Goal: Task Accomplishment & Management: Manage account settings

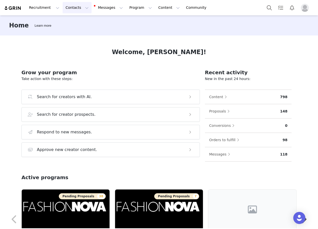
click at [75, 6] on button "Contacts Contacts" at bounding box center [77, 7] width 29 height 11
click at [75, 20] on div "Creators" at bounding box center [78, 22] width 34 height 5
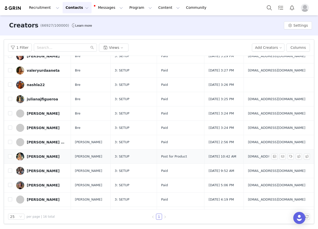
scroll to position [88, 0]
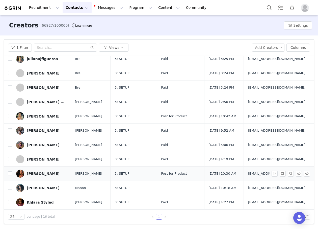
click at [60, 174] on link "[PERSON_NAME]" at bounding box center [41, 174] width 51 height 8
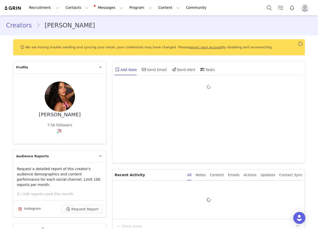
type input "+1 (United States)"
click at [26, 28] on link "Creators" at bounding box center [21, 25] width 30 height 9
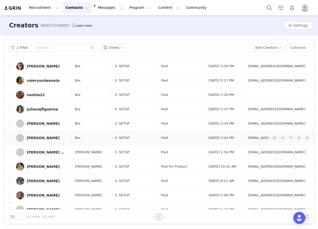
scroll to position [88, 0]
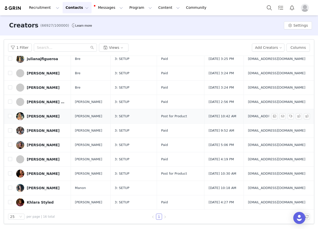
click at [55, 116] on link "[PERSON_NAME]" at bounding box center [41, 116] width 51 height 8
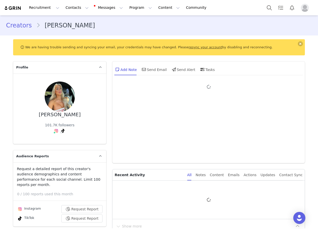
type input "+1 (United States)"
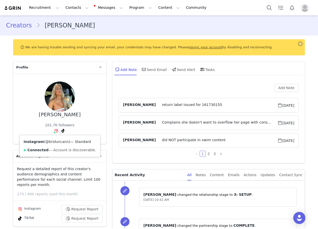
click at [56, 141] on link "@briduncann" at bounding box center [56, 142] width 23 height 4
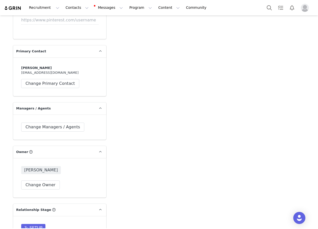
scroll to position [1437, 0]
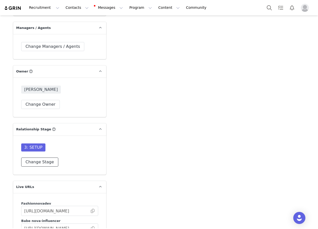
click at [40, 158] on button "Change Stage" at bounding box center [39, 162] width 37 height 9
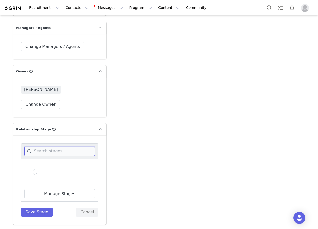
click at [44, 147] on input at bounding box center [59, 151] width 70 height 9
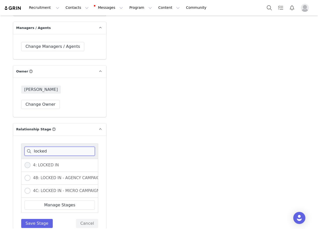
type input "locked"
click at [31, 163] on span "4: LOCKED IN" at bounding box center [45, 165] width 28 height 5
click at [31, 162] on input "4: LOCKED IN" at bounding box center [27, 165] width 6 height 7
radio input "true"
click at [36, 219] on button "Save Stage" at bounding box center [37, 223] width 32 height 9
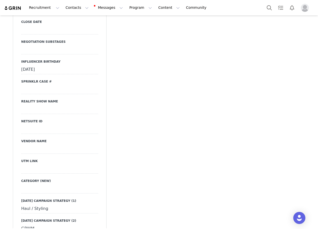
scroll to position [857, 0]
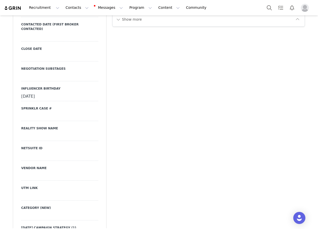
click at [36, 192] on div at bounding box center [59, 196] width 77 height 9
click at [36, 192] on input at bounding box center [59, 196] width 77 height 9
paste input "https://www.fashionnova.com/collections/new?division=women&utm_source=influence…"
type input "https://www.fashionnova.com/collections/new?division=women&utm_source=influence…"
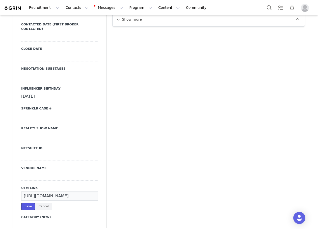
scroll to position [0, 0]
click at [25, 203] on button "Save" at bounding box center [28, 206] width 14 height 7
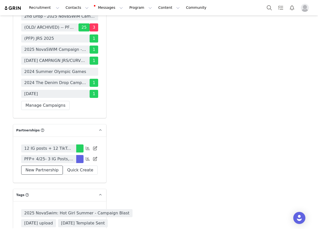
click at [45, 172] on button "New Partnership" at bounding box center [42, 170] width 42 height 9
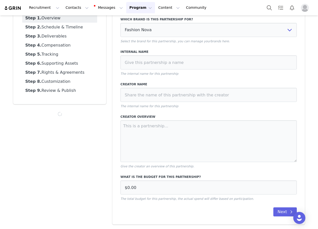
scroll to position [42, 0]
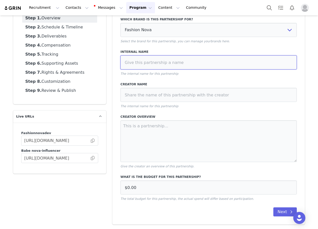
click at [139, 63] on input at bounding box center [208, 62] width 176 height 14
type input "9/25 - PFP - 4 IG Posts, 2 IG Stories (1 frame each) + Tag in Bio + Pinned Post…"
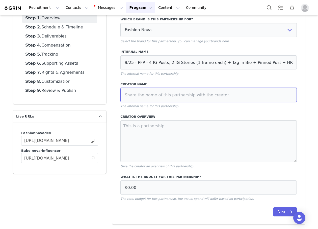
click at [149, 99] on input at bounding box center [208, 95] width 176 height 14
paste input "briduncann"
type input "briduncann"
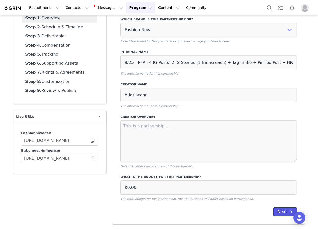
click at [281, 211] on button "Next" at bounding box center [284, 212] width 23 height 9
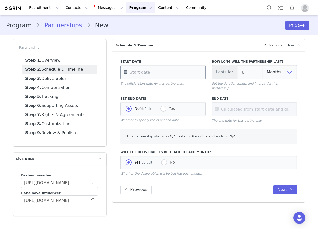
click at [137, 72] on input "text" at bounding box center [162, 72] width 85 height 14
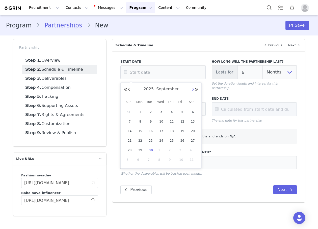
click at [192, 90] on button "Next Month" at bounding box center [193, 90] width 3 height 4
click at [151, 119] on span "7" at bounding box center [150, 122] width 6 height 6
type input "Oct 07 2025"
type input "Apr 07 2026"
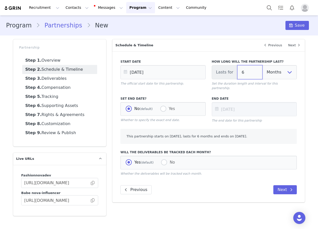
click at [244, 70] on input "6" at bounding box center [249, 72] width 25 height 14
type input "5"
type input "Mar 07 2026"
type input "4"
type input "Feb 07 2026"
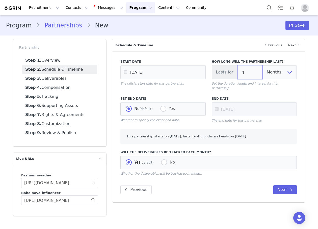
type input "3"
type input "Jan 07 2026"
type input "2"
type input "Dec 07 2025"
type input "3"
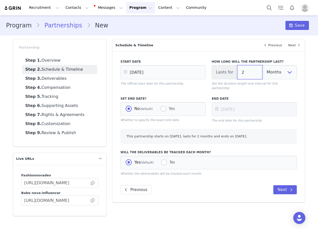
type input "Jan 07 2026"
type input "3"
click at [298, 27] on span "Save" at bounding box center [299, 25] width 10 height 6
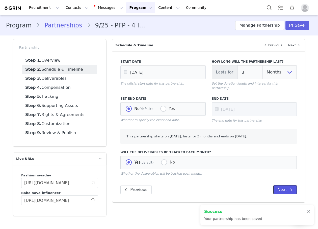
click at [287, 187] on button "Next" at bounding box center [284, 190] width 23 height 9
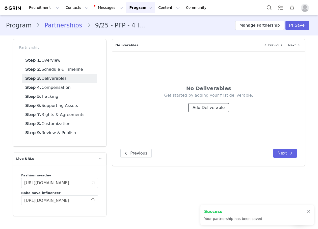
click at [206, 106] on button "Add Deliverable" at bounding box center [208, 107] width 41 height 9
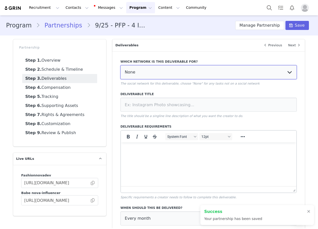
click at [176, 73] on select "None YouTube Twitter Instagram Facebook Twitch TikTok Pinterest" at bounding box center [208, 72] width 176 height 14
select select "5"
click at [120, 65] on select "None YouTube Twitter Instagram Facebook Twitch TikTok Pinterest" at bounding box center [208, 72] width 176 height 14
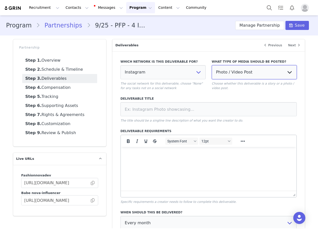
click at [236, 77] on select "Photo / Video Post Story Text in Bio Highlight Reel" at bounding box center [254, 72] width 85 height 14
select select "bio"
click at [212, 65] on select "Photo / Video Post Story Text in Bio Highlight Reel" at bounding box center [254, 72] width 85 height 14
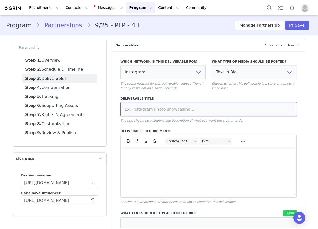
click at [215, 106] on input at bounding box center [208, 109] width 176 height 14
type input "Tag in Bio"
click at [242, 128] on div "Which network is this deliverable for? None YouTube Twitter Instagram Facebook …" at bounding box center [208, 187] width 176 height 262
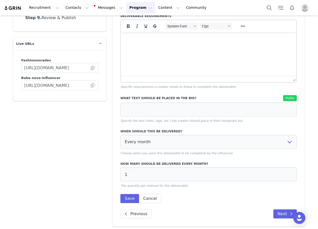
scroll to position [117, 0]
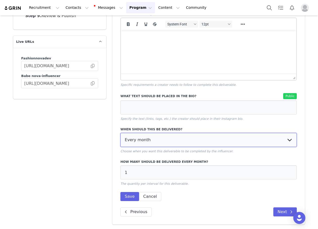
click at [180, 142] on select "Every month Every other month In specific months Throughout partnership" at bounding box center [208, 140] width 176 height 14
click at [120, 133] on select "Every month Every other month In specific months Throughout partnership" at bounding box center [208, 140] width 176 height 14
click at [163, 137] on select "Every month Every other month In specific months Throughout partnership" at bounding box center [208, 140] width 176 height 14
select select "all"
click at [120, 133] on select "Every month Every other month In specific months Throughout partnership" at bounding box center [208, 140] width 176 height 14
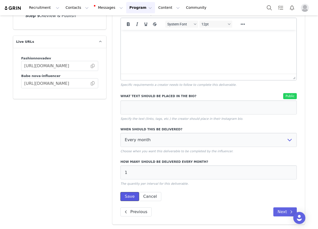
click at [125, 194] on button "Save" at bounding box center [129, 196] width 18 height 9
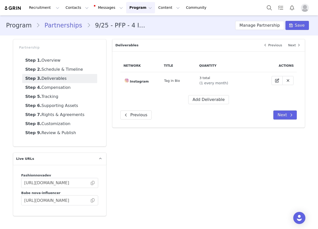
scroll to position [0, 0]
click at [212, 102] on button "Add Deliverable" at bounding box center [208, 99] width 41 height 9
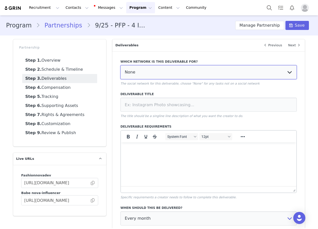
click at [159, 70] on select "None YouTube Twitter Instagram Facebook Twitch TikTok Pinterest" at bounding box center [208, 72] width 176 height 14
select select "5"
click at [120, 65] on select "None YouTube Twitter Instagram Facebook Twitch TikTok Pinterest" at bounding box center [208, 72] width 176 height 14
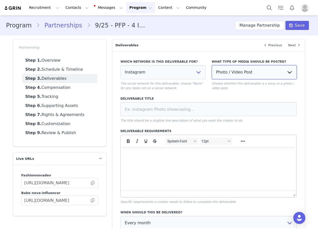
click at [233, 71] on select "Photo / Video Post Story Text in Bio Highlight Reel" at bounding box center [254, 72] width 85 height 14
select select
click at [212, 65] on select "Photo / Video Post Story Text in Bio Highlight Reel" at bounding box center [254, 72] width 85 height 14
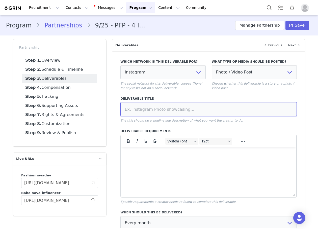
click at [184, 108] on input at bounding box center [208, 109] width 176 height 14
type input "Pinned Post"
click at [201, 126] on div "Which network is this deliverable for? None YouTube Twitter Instagram Facebook …" at bounding box center [208, 170] width 176 height 228
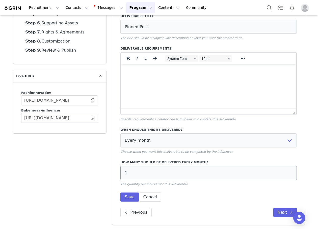
scroll to position [83, 0]
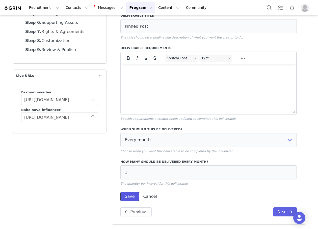
click at [125, 197] on button "Save" at bounding box center [129, 196] width 18 height 9
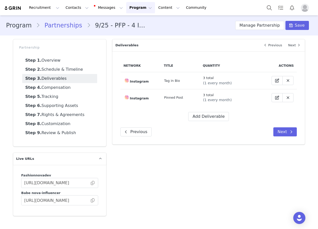
scroll to position [0, 0]
click at [200, 116] on button "Add Deliverable" at bounding box center [208, 116] width 41 height 9
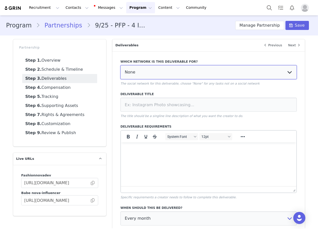
click at [166, 75] on select "None YouTube Twitter Instagram Facebook Twitch TikTok Pinterest" at bounding box center [208, 72] width 176 height 14
select select "5"
click at [120, 65] on select "None YouTube Twitter Instagram Facebook Twitch TikTok Pinterest" at bounding box center [208, 72] width 176 height 14
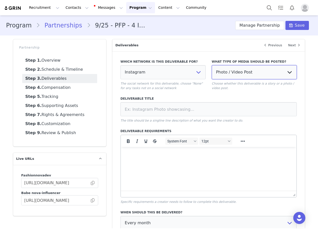
click at [215, 79] on select "Photo / Video Post Story Text in Bio Highlight Reel" at bounding box center [254, 72] width 85 height 14
select select "highlight"
click at [212, 65] on select "Photo / Video Post Story Text in Bio Highlight Reel" at bounding box center [254, 72] width 85 height 14
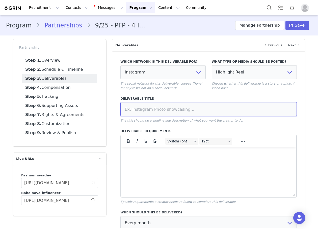
click at [229, 109] on input at bounding box center [208, 109] width 176 height 14
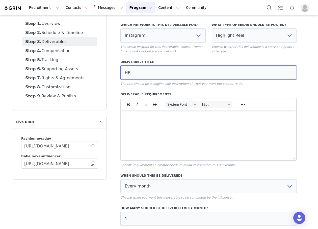
scroll to position [76, 0]
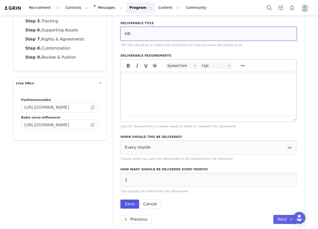
type input "HR"
click at [126, 202] on button "Save" at bounding box center [129, 204] width 18 height 9
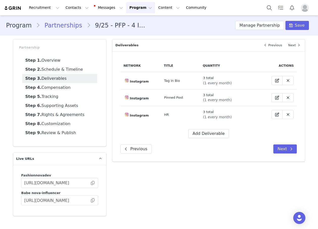
scroll to position [0, 0]
click at [197, 129] on div "Network Title Quantity Actions Instagram Tag in Bio 3 total (1 every month) Ins…" at bounding box center [208, 99] width 176 height 79
click at [221, 138] on button "Add Deliverable" at bounding box center [208, 133] width 41 height 9
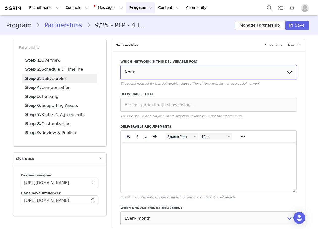
click at [188, 67] on select "None YouTube Twitter Instagram Facebook Twitch TikTok Pinterest" at bounding box center [208, 72] width 176 height 14
select select "5"
click at [120, 65] on select "None YouTube Twitter Instagram Facebook Twitch TikTok Pinterest" at bounding box center [208, 72] width 176 height 14
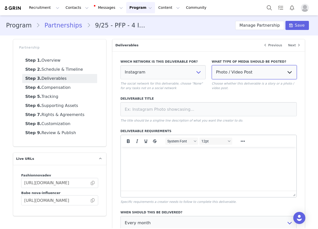
click at [229, 75] on select "Photo / Video Post Story Text in Bio Highlight Reel" at bounding box center [254, 72] width 85 height 14
select select
click at [212, 65] on select "Photo / Video Post Story Text in Bio Highlight Reel" at bounding box center [254, 72] width 85 height 14
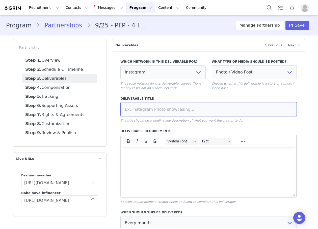
click at [193, 107] on input at bounding box center [208, 109] width 176 height 14
type input "IG Post"
click at [194, 123] on p "The title should be a singline line description of what you want the creator to…" at bounding box center [208, 120] width 176 height 5
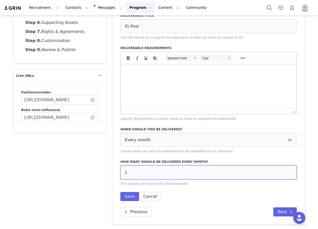
click at [130, 174] on input "1" at bounding box center [208, 173] width 176 height 14
type input "4"
click at [129, 199] on button "Save" at bounding box center [129, 196] width 18 height 9
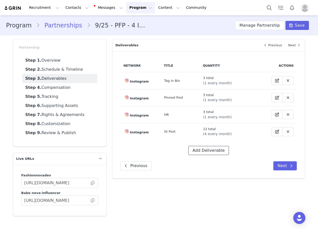
click at [207, 147] on button "Add Deliverable" at bounding box center [208, 150] width 41 height 9
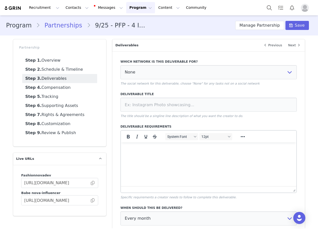
click at [151, 63] on label "Which network is this deliverable for?" at bounding box center [208, 62] width 176 height 5
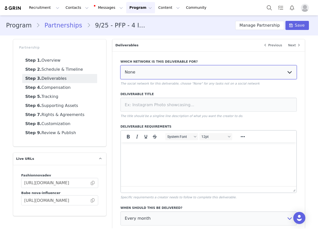
click at [151, 71] on select "None YouTube Twitter Instagram Facebook Twitch TikTok Pinterest" at bounding box center [208, 72] width 176 height 14
select select "5"
click at [120, 65] on select "None YouTube Twitter Instagram Facebook Twitch TikTok Pinterest" at bounding box center [208, 72] width 176 height 14
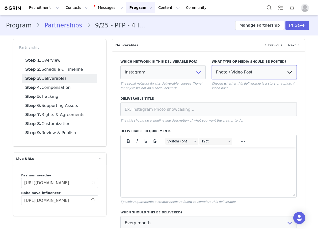
click at [226, 77] on select "Photo / Video Post Story Text in Bio Highlight Reel" at bounding box center [254, 72] width 85 height 14
select select "story"
click at [212, 65] on select "Photo / Video Post Story Text in Bio Highlight Reel" at bounding box center [254, 72] width 85 height 14
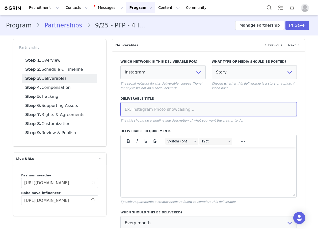
click at [210, 106] on input at bounding box center [208, 109] width 176 height 14
type input "IG Story (1 frame)"
click at [215, 126] on div "Which network is this deliverable for? None YouTube Twitter Instagram Facebook …" at bounding box center [208, 170] width 176 height 228
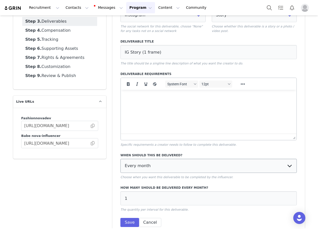
scroll to position [83, 0]
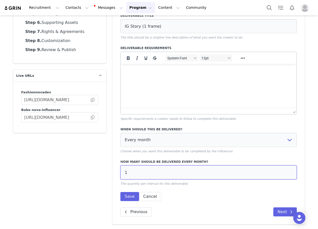
click at [130, 174] on input "1" at bounding box center [208, 173] width 176 height 14
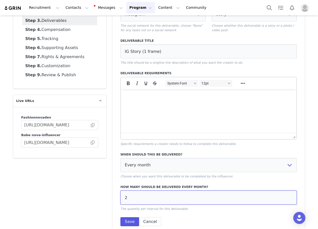
type input "2"
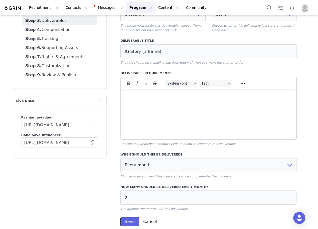
click at [124, 221] on button "Save" at bounding box center [129, 222] width 18 height 9
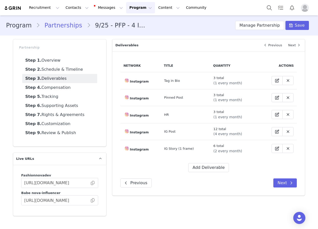
scroll to position [0, 0]
click at [280, 182] on button "Next" at bounding box center [284, 183] width 23 height 9
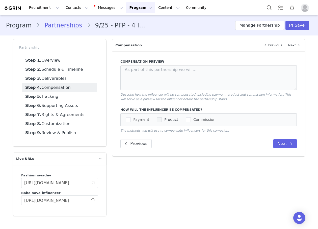
click at [158, 122] on span "checkbox-group" at bounding box center [159, 119] width 5 height 5
click at [162, 117] on input "Product" at bounding box center [162, 117] width 0 height 0
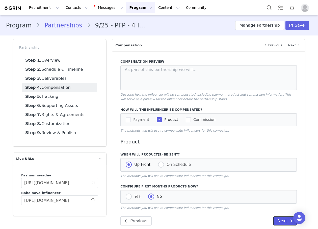
click at [280, 223] on button "Next" at bounding box center [284, 221] width 23 height 9
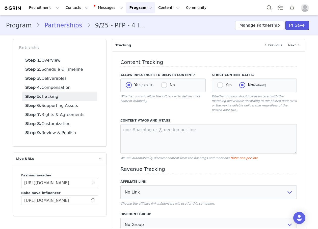
click at [292, 23] on button "Save" at bounding box center [296, 25] width 23 height 9
click at [260, 24] on button "Manage Partnership" at bounding box center [259, 25] width 49 height 9
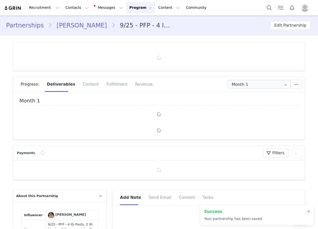
type input "+1 (United States)"
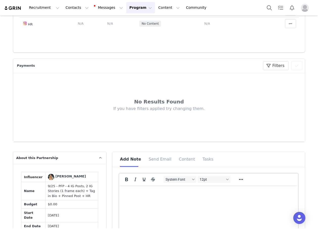
scroll to position [277, 0]
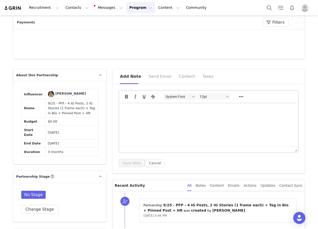
click at [37, 198] on div "No Stage Change Stage" at bounding box center [59, 202] width 77 height 23
click at [39, 205] on button "Change Stage" at bounding box center [39, 209] width 37 height 9
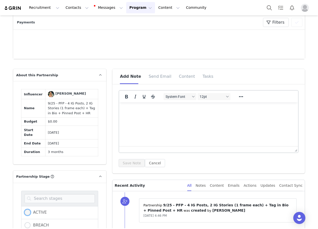
click at [36, 211] on span "ACTIVE" at bounding box center [39, 213] width 16 height 5
click at [31, 210] on input "ACTIVE" at bounding box center [27, 213] width 6 height 7
radio input "true"
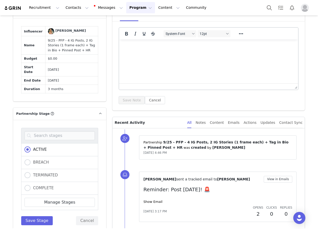
scroll to position [429, 0]
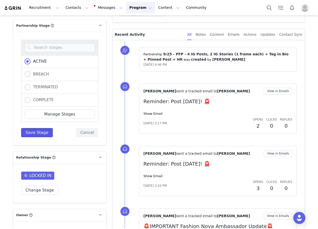
click at [34, 128] on button "Save Stage" at bounding box center [37, 132] width 32 height 9
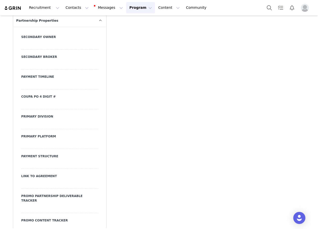
scroll to position [1765, 0]
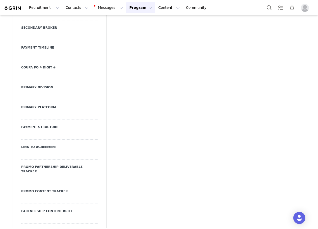
click at [39, 100] on div at bounding box center [59, 95] width 77 height 9
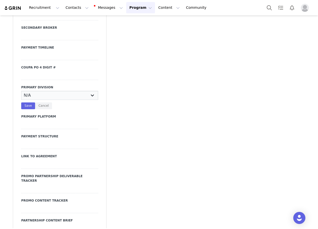
click at [39, 100] on select "N/A JRS Beauty Promo Curve Nova Men Nova Kids Nova Sport Nova Intimates Skin No…" at bounding box center [59, 95] width 77 height 9
select select "JRS"
click at [21, 99] on select "N/A JRS Beauty Promo Curve Nova Men Nova Kids Nova Sport Nova Intimates Skin No…" at bounding box center [59, 95] width 77 height 9
click at [21, 109] on button "Save" at bounding box center [28, 106] width 14 height 7
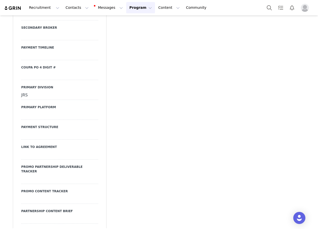
click at [30, 120] on div at bounding box center [59, 115] width 77 height 9
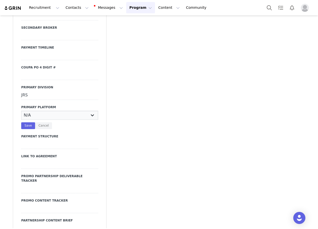
click at [30, 120] on select "N/A Instagram YouTube TikTok" at bounding box center [59, 115] width 77 height 9
select select "Instagram"
click at [21, 119] on select "N/A Instagram YouTube TikTok" at bounding box center [59, 115] width 77 height 9
click at [27, 129] on div "N/A Instagram YouTube TikTok Save Cancel" at bounding box center [59, 120] width 77 height 18
click at [26, 129] on button "Save" at bounding box center [28, 126] width 14 height 7
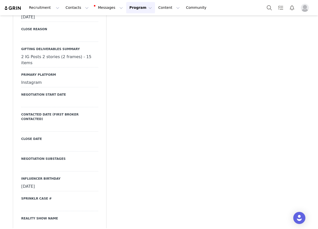
scroll to position [1286, 0]
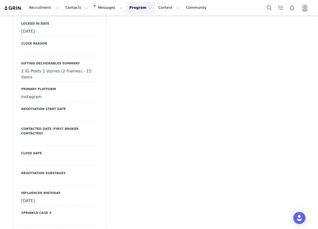
click at [54, 113] on div at bounding box center [59, 117] width 77 height 9
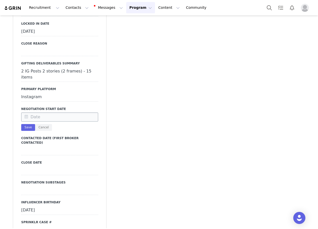
drag, startPoint x: 125, startPoint y: 83, endPoint x: 70, endPoint y: 103, distance: 58.1
drag, startPoint x: 35, startPoint y: 120, endPoint x: 48, endPoint y: 115, distance: 13.8
click at [36, 124] on button "Cancel" at bounding box center [43, 127] width 17 height 7
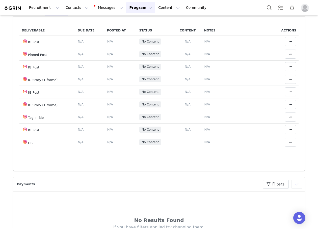
scroll to position [0, 0]
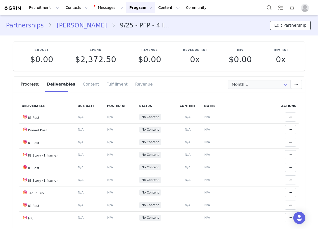
click at [302, 22] on button "Edit Partnership" at bounding box center [290, 25] width 41 height 9
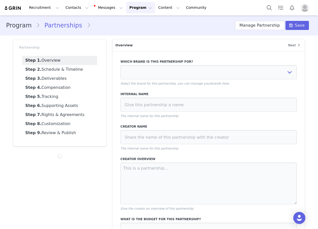
select select "c05a2980-7b9a-4a75-bc20-068f97df96f2"
type input "9/25 - PFP - 4 IG Posts, 2 IG Stories (1 frame each) + Tag in Bio + Pinned Post…"
type input "briduncann"
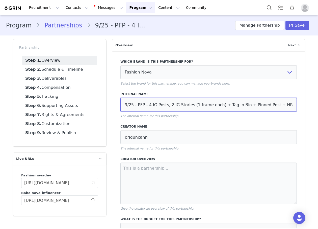
click at [148, 107] on input "9/25 - PFP - 4 IG Posts, 2 IG Stories (1 frame each) + Tag in Bio + Pinned Post…" at bounding box center [208, 105] width 176 height 14
type input "9/25 - PFP - 2 IG Posts, 2 IG Stories (1 frame each) + Tag in Bio + Pinned Post…"
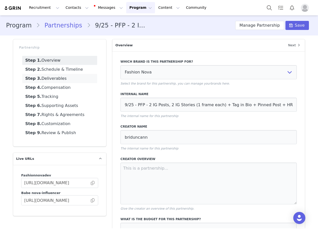
click at [66, 79] on link "Step 3. Deliverables" at bounding box center [59, 78] width 75 height 9
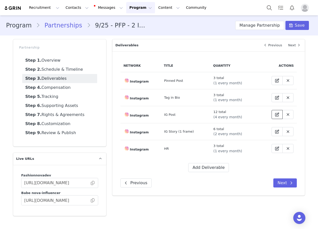
click at [274, 114] on span at bounding box center [277, 115] width 6 height 6
select select "5"
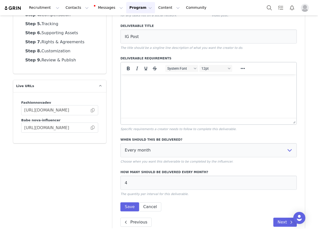
scroll to position [83, 0]
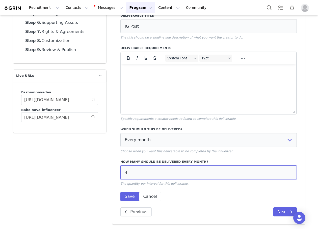
click at [145, 171] on input "4" at bounding box center [208, 173] width 176 height 14
type input "2"
click at [126, 199] on button "Save" at bounding box center [129, 196] width 18 height 9
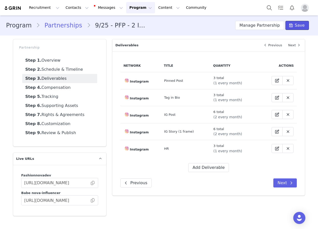
click at [301, 26] on span "Save" at bounding box center [299, 25] width 10 height 6
click at [269, 28] on button "Manage Partnership" at bounding box center [259, 25] width 49 height 9
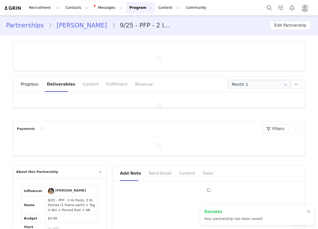
type input "+1 (United States)"
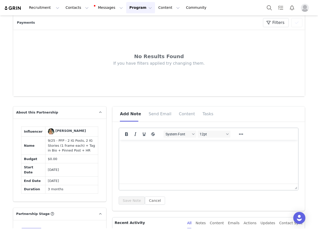
scroll to position [277, 0]
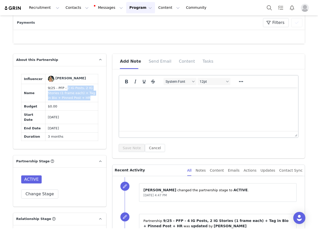
drag, startPoint x: 75, startPoint y: 97, endPoint x: 61, endPoint y: 89, distance: 16.1
click at [61, 89] on td "9/25 - PFP - 2 IG Posts, 2 IG Stories (1 frame each) + Tag in Bio + Pinned Post…" at bounding box center [71, 93] width 53 height 18
copy td "2 IG Posts, 2 IG Stories (1 frame each) + Tag in Bio + Pinned Post + HR"
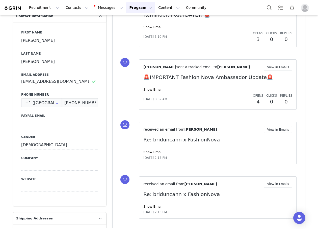
scroll to position [681, 0]
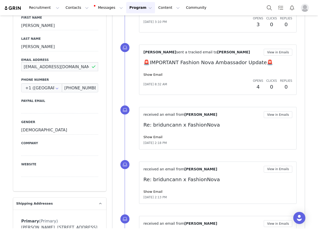
click at [57, 62] on input "[EMAIL_ADDRESS][DOMAIN_NAME]" at bounding box center [59, 66] width 77 height 9
click at [63, 12] on button "Contacts Contacts" at bounding box center [77, 7] width 29 height 11
drag, startPoint x: 70, startPoint y: 21, endPoint x: 70, endPoint y: 24, distance: 3.0
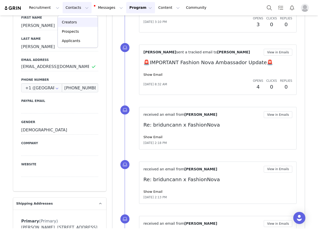
click at [70, 21] on p "Creators" at bounding box center [69, 22] width 15 height 5
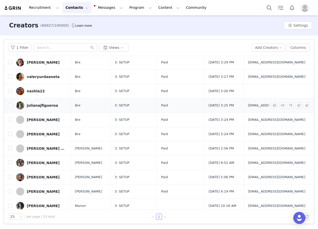
scroll to position [45, 0]
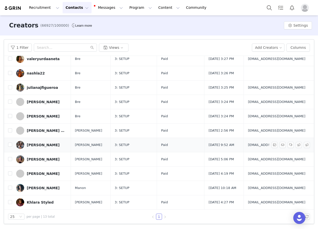
click at [44, 145] on div "[PERSON_NAME]" at bounding box center [43, 145] width 33 height 4
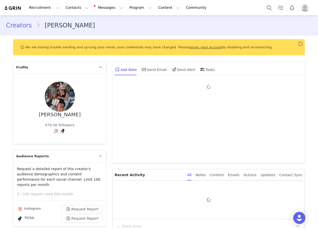
type input "+1 (United States)"
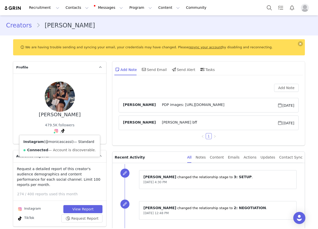
click at [55, 144] on link "@monicascassi" at bounding box center [58, 142] width 27 height 4
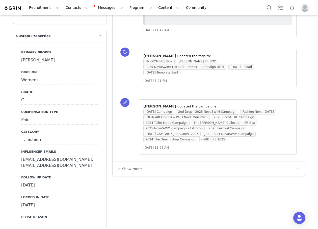
scroll to position [605, 0]
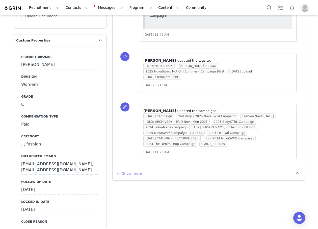
click at [132, 170] on button "Show more" at bounding box center [128, 174] width 26 height 8
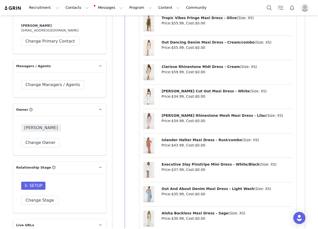
scroll to position [1520, 0]
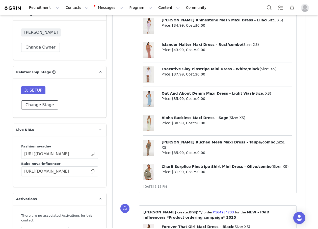
click at [48, 101] on button "Change Stage" at bounding box center [39, 105] width 37 height 9
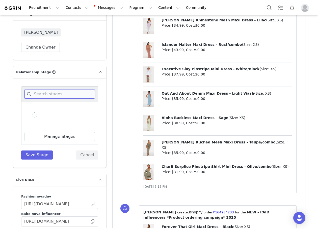
click at [46, 93] on input at bounding box center [59, 94] width 70 height 9
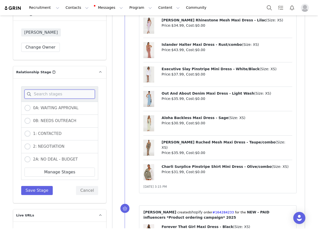
type input "k"
type input "lo"
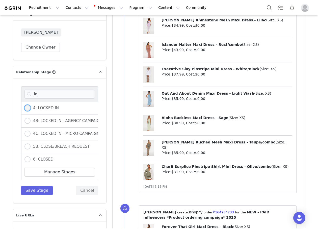
click at [34, 106] on span "4: LOCKED IN" at bounding box center [45, 108] width 28 height 5
click at [31, 105] on input "4: LOCKED IN" at bounding box center [27, 108] width 6 height 7
radio input "true"
click at [33, 186] on button "Save Stage" at bounding box center [37, 190] width 32 height 9
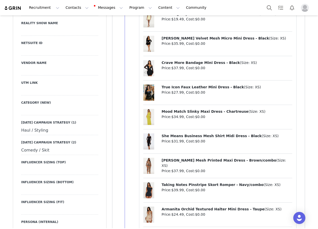
scroll to position [940, 0]
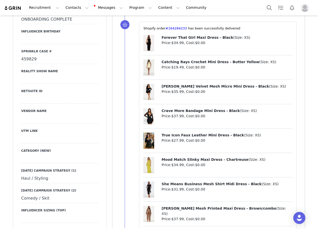
click at [39, 135] on div at bounding box center [59, 139] width 77 height 9
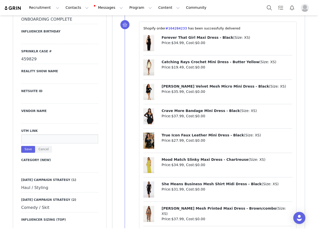
click at [39, 135] on input at bounding box center [59, 139] width 77 height 9
paste input "https://www.fashionnova.com/collections/new?division=women&utm_source=influence…"
type input "https://www.fashionnova.com/collections/new?division=women&utm_source=influence…"
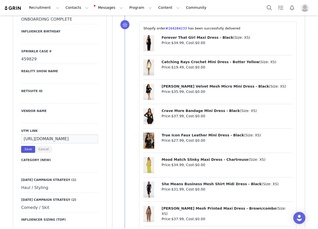
click at [31, 146] on button "Save" at bounding box center [28, 149] width 14 height 7
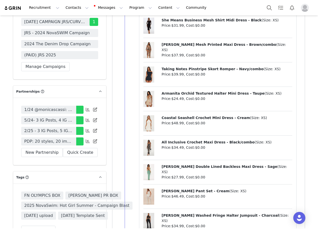
scroll to position [1973, 0]
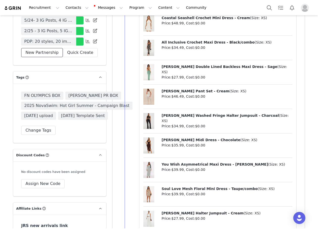
click at [35, 57] on button "New Partnership" at bounding box center [42, 52] width 42 height 9
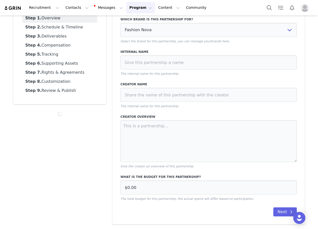
scroll to position [42, 0]
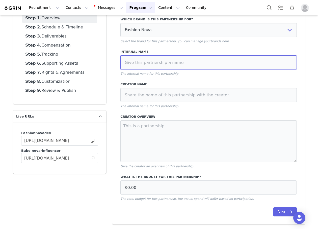
click at [132, 64] on input at bounding box center [208, 62] width 176 height 14
paste input "10/25- 5 Static Feed Posts, 5 IG Reels (REPOSTED TO TIKTOK), 5 TikToks, and 1 S…"
drag, startPoint x: 188, startPoint y: 62, endPoint x: 123, endPoint y: 67, distance: 65.2
click at [123, 67] on input "10/25- 5 Static Feed Posts, 5 IG Reels (REPOSTED TO TIKTOK), 5 TikToks, and 1 S…" at bounding box center [208, 62] width 176 height 14
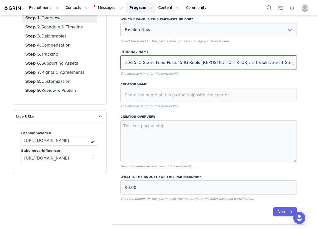
click at [144, 64] on input "10/25- 5 Static Feed Posts, 5 IG Reels (REPOSTED TO TIKTOK), 5 TikToks, and 1 S…" at bounding box center [208, 62] width 176 height 14
click at [124, 65] on input "10/25- 5 Static Feed Posts, 5 IG Reels (REPOSTED TO TIKTOK), 5 TikToks, and 1 S…" at bounding box center [208, 62] width 176 height 14
click at [140, 65] on input "9/25- 5 Static Feed Posts, 5 IG Reels (REPOSTED TO TIKTOK), 5 TikToks, and 1 St…" at bounding box center [208, 62] width 176 height 14
click at [155, 61] on input "9/25- 5 Static Feed Posts, 5 IG Reels (REPOSTED TO TIKTOK), 5 TikToks, and 1 St…" at bounding box center [208, 62] width 176 height 14
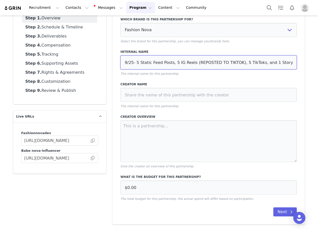
click at [155, 61] on input "9/25- 5 Static Feed Posts, 5 IG Reels (REPOSTED TO TIKTOK), 5 TikToks, and 1 St…" at bounding box center [208, 62] width 176 height 14
click at [151, 63] on input "9/25- 5 Static Feed Posts, 5 IG Reels (REPOSTED TO TIKTOK), 5 TikToks, and 1 St…" at bounding box center [208, 62] width 176 height 14
click at [156, 62] on input "9/25- 5 IG Posts, 5 IG Reels (REPOSTED TO TIKTOK), 5 TikToks, and 1 Story month…" at bounding box center [208, 62] width 176 height 14
click at [174, 63] on input "9/25- 5 IG Posts, 5 IG Reels (REPOSTED TO TIKTOK), 5 TikToks, and 1 Story month…" at bounding box center [208, 62] width 176 height 14
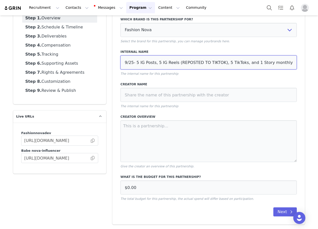
click at [181, 63] on input "9/25- 5 IG Posts, 5 IG Reels (REPOSTED TO TIKTOK), 5 TikToks, and 1 Story month…" at bounding box center [208, 62] width 176 height 14
click at [199, 65] on input "9/25- 5 IG Posts, 5 IG Reels (REPOSTED TO TIKTOK), 5 TikToks, and 1 Story month…" at bounding box center [208, 62] width 176 height 14
drag, startPoint x: 213, startPoint y: 63, endPoint x: 189, endPoint y: 63, distance: 24.5
click at [188, 63] on input "9/25- 5 IG Posts, 5 IG Reels (REPOSTED TO TIKTOK), 5 TikToks, and 1 Story month…" at bounding box center [208, 62] width 176 height 14
click at [186, 64] on input "9/25- 5 IG Posts, 5 IG Reels (REPOSTED TO TIKTOK), 5 TikToks, and 1 Story month…" at bounding box center [208, 62] width 176 height 14
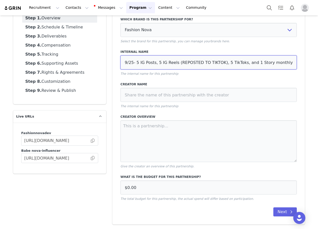
drag, startPoint x: 173, startPoint y: 62, endPoint x: 210, endPoint y: 63, distance: 36.1
click at [210, 63] on input "9/25- 5 IG Posts, 5 IG Reels (REPOSTED TO TIKTOK), 5 TikToks, and 1 Story month…" at bounding box center [208, 62] width 176 height 14
drag, startPoint x: 211, startPoint y: 65, endPoint x: 173, endPoint y: 64, distance: 37.8
click at [173, 64] on input "9/25- 5 IG Posts, 5 IG Reels (REPOSTED TO TIKTOK), 5 TikToks, and 1 Story month…" at bounding box center [208, 62] width 176 height 14
click at [169, 63] on input "9/25- 5 IG Posts, 5 IG Reels (reposted to tt), 5 TikToks, and 1 Story monthly f…" at bounding box center [208, 62] width 176 height 14
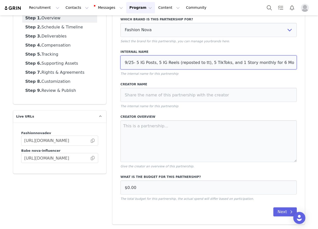
click at [213, 67] on input "9/25- 5 IG Posts, 5 IG Reels (reposted to tt), 5 TikToks, and 1 Story monthly f…" at bounding box center [208, 62] width 176 height 14
type input "9/25- 5 IG Posts, 5 IG Reels (reposted to tt), 5 TikToks, and 1 Story monthly f…"
drag, startPoint x: 233, startPoint y: 64, endPoint x: 299, endPoint y: 63, distance: 65.0
click at [299, 63] on div "Which brand is this partnership for? Fashion Nova Fashion Nova Dev Select the b…" at bounding box center [208, 117] width 192 height 216
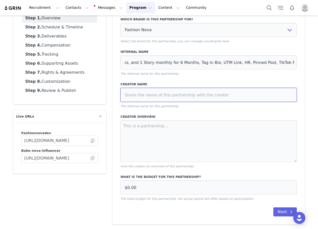
click at [222, 90] on input at bounding box center [208, 95] width 176 height 14
click at [156, 89] on input at bounding box center [208, 95] width 176 height 14
paste input "monicascassi"
type input "monicascassi"
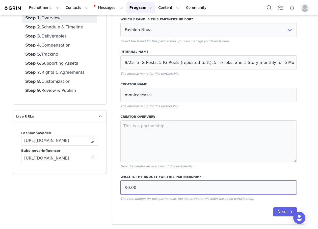
click at [154, 189] on input "$0.00" at bounding box center [208, 188] width 176 height 14
paste input "37,80"
type input "$37,800.00"
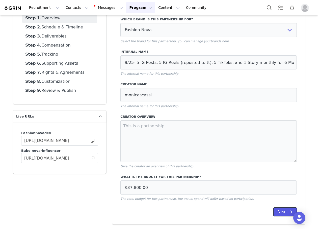
click at [278, 213] on button "Next" at bounding box center [284, 212] width 23 height 9
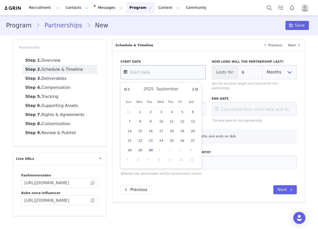
click at [165, 72] on input "text" at bounding box center [162, 72] width 85 height 14
click at [192, 90] on button "Next Month" at bounding box center [193, 90] width 3 height 4
click at [148, 118] on div "7" at bounding box center [150, 122] width 11 height 8
type input "Oct 07 2025"
type input "Apr 07 2026"
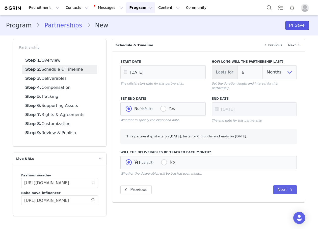
click at [293, 28] on span at bounding box center [291, 25] width 6 height 6
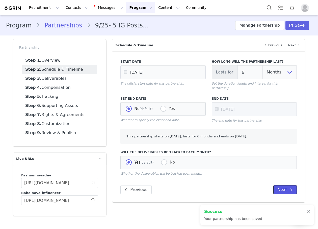
click at [280, 186] on button "Next" at bounding box center [284, 190] width 23 height 9
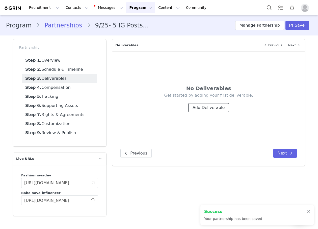
click at [205, 106] on button "Add Deliverable" at bounding box center [208, 107] width 41 height 9
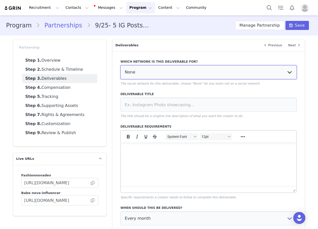
click at [158, 77] on select "None YouTube Twitter Instagram Facebook Twitch TikTok Pinterest" at bounding box center [208, 72] width 176 height 14
select select "5"
click at [120, 65] on select "None YouTube Twitter Instagram Facebook Twitch TikTok Pinterest" at bounding box center [208, 72] width 176 height 14
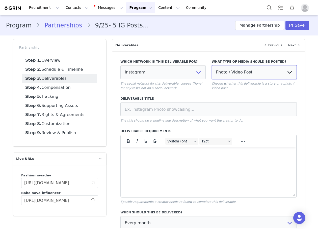
click at [240, 74] on select "Photo / Video Post Story Text in Bio Highlight Reel" at bounding box center [254, 72] width 85 height 14
select select "bio"
click at [212, 65] on select "Photo / Video Post Story Text in Bio Highlight Reel" at bounding box center [254, 72] width 85 height 14
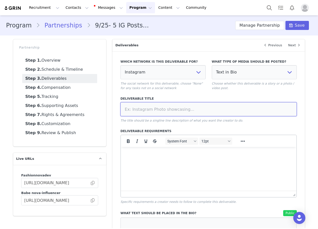
click at [207, 103] on input at bounding box center [208, 109] width 176 height 14
type input "Tag in Bio"
click at [203, 126] on div "Which network is this deliverable for? None YouTube Twitter Instagram Facebook …" at bounding box center [208, 187] width 176 height 262
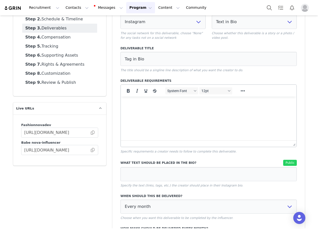
scroll to position [117, 0]
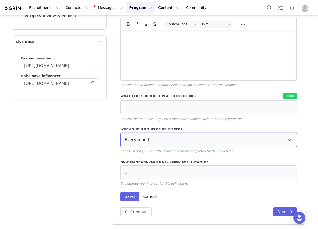
click at [136, 142] on select "Every month Every other month In specific months Throughout partnership" at bounding box center [208, 140] width 176 height 14
select select "throughout"
click at [120, 133] on select "Every month Every other month In specific months Throughout partnership" at bounding box center [208, 140] width 176 height 14
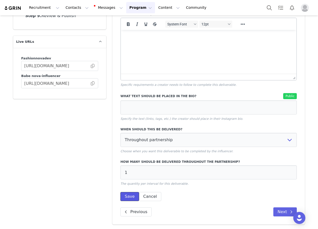
click at [128, 197] on button "Save" at bounding box center [129, 196] width 18 height 9
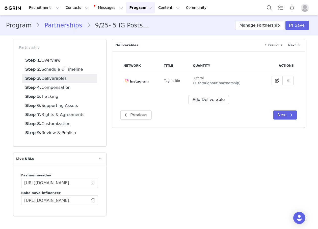
scroll to position [0, 0]
click at [195, 100] on button "Add Deliverable" at bounding box center [208, 99] width 41 height 9
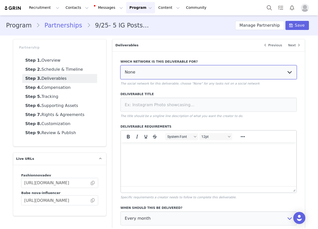
click at [164, 71] on select "None YouTube Twitter Instagram Facebook Twitch TikTok Pinterest" at bounding box center [208, 72] width 176 height 14
select select "5"
click at [120, 65] on select "None YouTube Twitter Instagram Facebook Twitch TikTok Pinterest" at bounding box center [208, 72] width 176 height 14
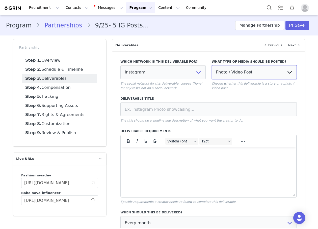
click at [241, 71] on select "Photo / Video Post Story Text in Bio Highlight Reel" at bounding box center [254, 72] width 85 height 14
select select "bio"
click at [212, 65] on select "Photo / Video Post Story Text in Bio Highlight Reel" at bounding box center [254, 72] width 85 height 14
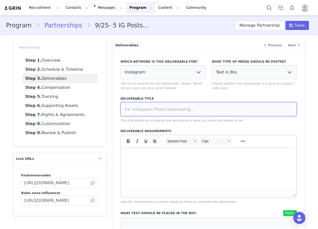
click at [210, 109] on input at bounding box center [208, 109] width 176 height 14
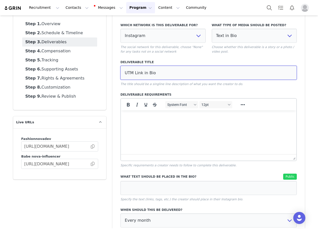
scroll to position [76, 0]
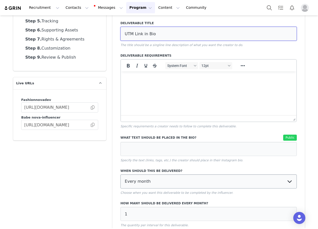
type input "UTM Link in Bio"
click at [161, 181] on select "Every month Every other month In specific months Throughout partnership" at bounding box center [208, 182] width 176 height 14
select select "throughout"
click at [120, 175] on select "Every month Every other month In specific months Throughout partnership" at bounding box center [208, 182] width 176 height 14
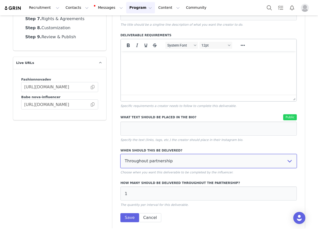
scroll to position [117, 0]
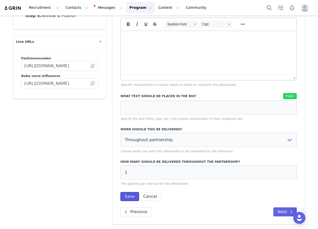
click at [132, 197] on button "Save" at bounding box center [129, 196] width 18 height 9
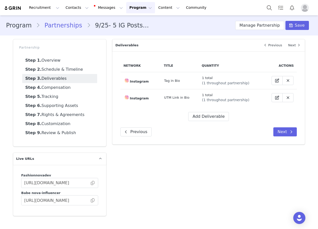
scroll to position [0, 0]
click at [206, 117] on button "Add Deliverable" at bounding box center [208, 116] width 41 height 9
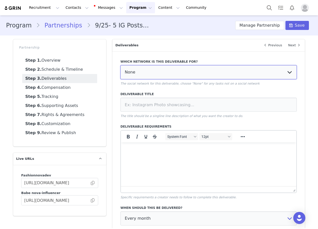
click at [187, 70] on select "None YouTube Twitter Instagram Facebook Twitch TikTok Pinterest" at bounding box center [208, 72] width 176 height 14
select select "5"
click at [120, 65] on select "None YouTube Twitter Instagram Facebook Twitch TikTok Pinterest" at bounding box center [208, 72] width 176 height 14
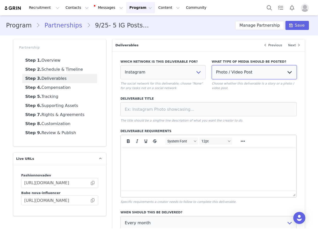
click at [220, 70] on select "Photo / Video Post Story Text in Bio Highlight Reel" at bounding box center [254, 72] width 85 height 14
select select "highlight"
click at [212, 65] on select "Photo / Video Post Story Text in Bio Highlight Reel" at bounding box center [254, 72] width 85 height 14
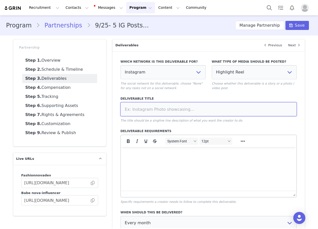
click at [188, 106] on input at bounding box center [208, 109] width 176 height 14
type input "HR"
click at [185, 129] on label "Deliverable Requirements" at bounding box center [208, 131] width 176 height 5
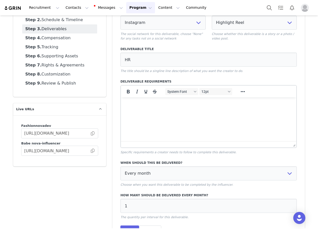
scroll to position [50, 0]
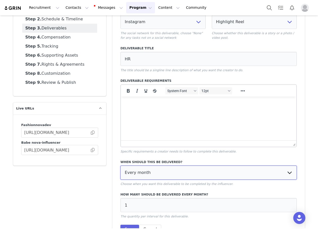
click at [189, 172] on select "Every month Every other month In specific months Throughout partnership" at bounding box center [208, 173] width 176 height 14
select select "throughout"
click at [120, 166] on select "Every month Every other month In specific months Throughout partnership" at bounding box center [208, 173] width 176 height 14
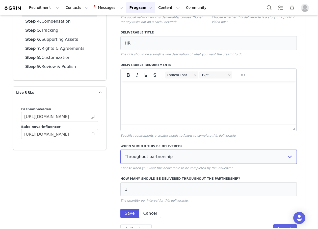
scroll to position [83, 0]
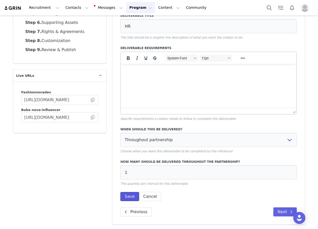
click at [120, 200] on button "Save" at bounding box center [129, 196] width 18 height 9
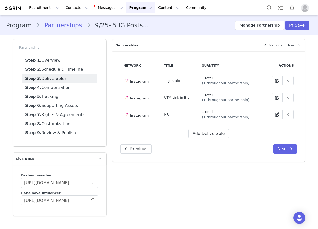
scroll to position [0, 0]
click at [206, 134] on button "Add Deliverable" at bounding box center [208, 133] width 41 height 9
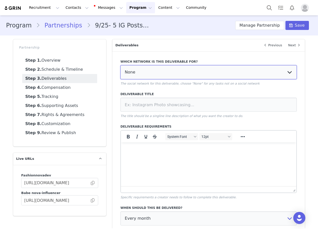
click at [164, 73] on select "None YouTube Twitter Instagram Facebook Twitch TikTok Pinterest" at bounding box center [208, 72] width 176 height 14
select select "5"
click at [120, 65] on select "None YouTube Twitter Instagram Facebook Twitch TikTok Pinterest" at bounding box center [208, 72] width 176 height 14
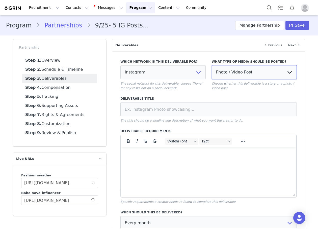
click at [224, 72] on select "Photo / Video Post Story Text in Bio Highlight Reel" at bounding box center [254, 72] width 85 height 14
select select
click at [212, 65] on select "Photo / Video Post Story Text in Bio Highlight Reel" at bounding box center [254, 72] width 85 height 14
click at [191, 122] on p "The title should be a singline line description of what you want the creator to…" at bounding box center [208, 120] width 176 height 5
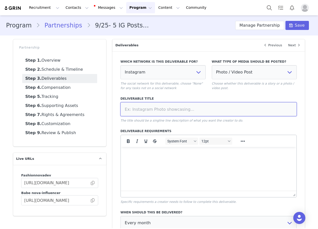
click at [192, 107] on input at bounding box center [208, 109] width 176 height 14
type input "Pinned Post"
click at [196, 120] on p "The title should be a singline line description of what you want the creator to…" at bounding box center [208, 120] width 176 height 5
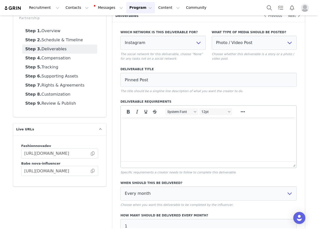
scroll to position [83, 0]
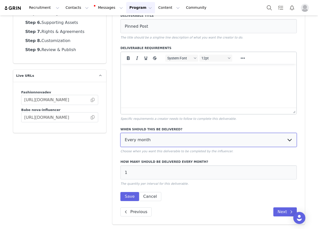
click at [130, 142] on select "Every month Every other month In specific months Throughout partnership" at bounding box center [208, 140] width 176 height 14
select select "throughout"
click at [120, 133] on select "Every month Every other month In specific months Throughout partnership" at bounding box center [208, 140] width 176 height 14
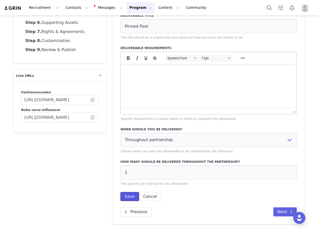
click at [123, 198] on button "Save" at bounding box center [129, 196] width 18 height 9
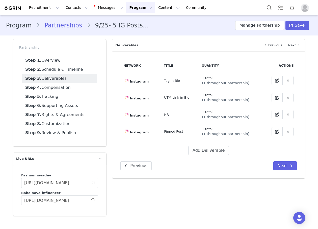
scroll to position [0, 0]
click at [210, 151] on button "Add Deliverable" at bounding box center [208, 150] width 41 height 9
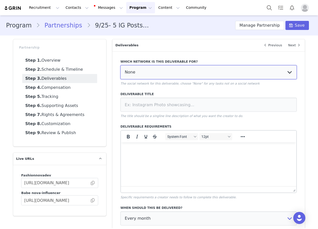
click at [145, 74] on select "None YouTube Twitter Instagram Facebook Twitch TikTok Pinterest" at bounding box center [208, 72] width 176 height 14
select select "9"
click at [120, 65] on select "None YouTube Twitter Instagram Facebook Twitch TikTok Pinterest" at bounding box center [208, 72] width 176 height 14
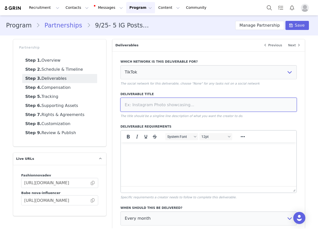
click at [149, 99] on input at bounding box center [208, 105] width 176 height 14
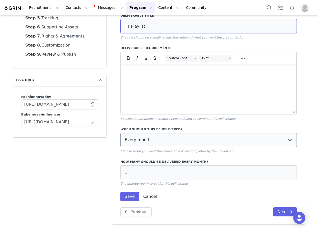
type input "TT Playlist"
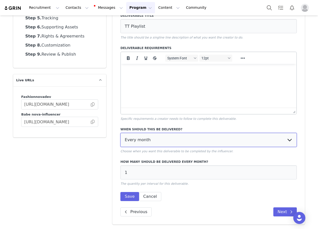
click at [148, 140] on select "Every month Every other month In specific months Throughout partnership" at bounding box center [208, 140] width 176 height 14
select select "throughout"
click at [120, 133] on select "Every month Every other month In specific months Throughout partnership" at bounding box center [208, 140] width 176 height 14
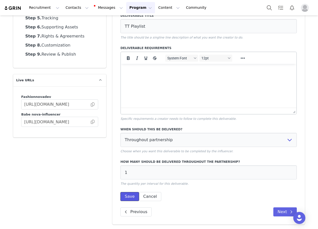
click at [127, 198] on button "Save" at bounding box center [129, 196] width 18 height 9
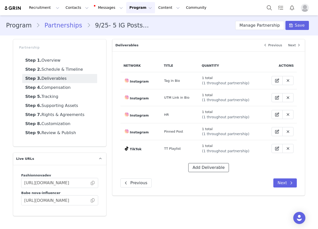
click at [200, 164] on button "Add Deliverable" at bounding box center [208, 167] width 41 height 9
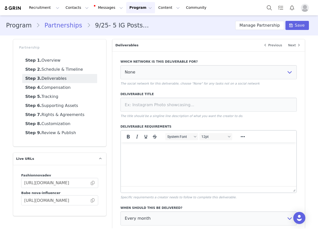
click at [170, 65] on div "Which network is this deliverable for? None YouTube Twitter Instagram Facebook …" at bounding box center [208, 73] width 176 height 26
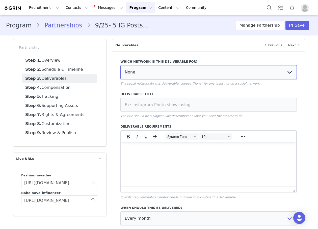
click at [169, 71] on select "None YouTube Twitter Instagram Facebook Twitch TikTok Pinterest" at bounding box center [208, 72] width 176 height 14
select select "9"
click at [120, 65] on select "None YouTube Twitter Instagram Facebook Twitch TikTok Pinterest" at bounding box center [208, 72] width 176 height 14
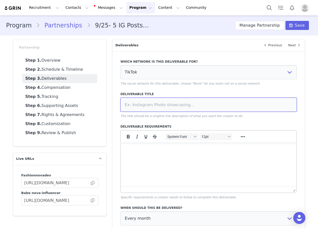
click at [161, 103] on input at bounding box center [208, 105] width 176 height 14
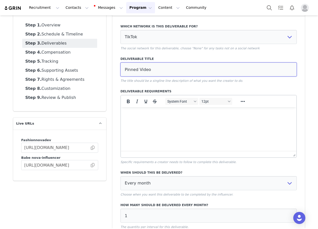
scroll to position [79, 0]
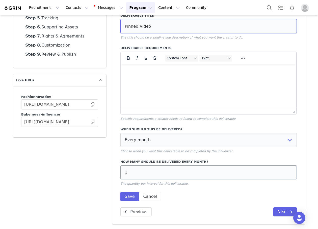
type input "Pinned Video"
click at [145, 170] on input "1" at bounding box center [208, 173] width 176 height 14
type input "5"
click at [126, 200] on button "Save" at bounding box center [129, 196] width 18 height 9
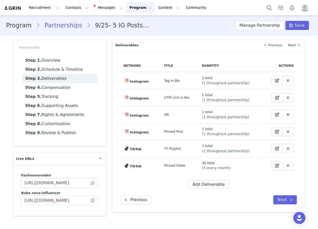
scroll to position [0, 0]
click at [298, 27] on span "Save" at bounding box center [299, 25] width 10 height 6
drag, startPoint x: 237, startPoint y: 186, endPoint x: 187, endPoint y: 183, distance: 49.8
click at [203, 186] on div "Add Deliverable" at bounding box center [208, 184] width 176 height 9
click at [187, 183] on div "Add Deliverable" at bounding box center [208, 184] width 176 height 9
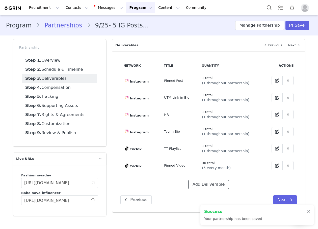
click at [194, 184] on button "Add Deliverable" at bounding box center [208, 184] width 41 height 9
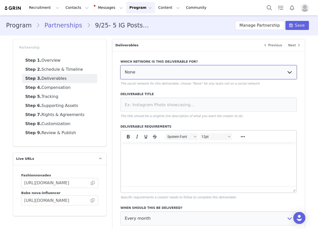
click at [167, 69] on select "None YouTube Twitter Instagram Facebook Twitch TikTok Pinterest" at bounding box center [208, 72] width 176 height 14
select select "5"
click at [120, 65] on select "None YouTube Twitter Instagram Facebook Twitch TikTok Pinterest" at bounding box center [208, 72] width 176 height 14
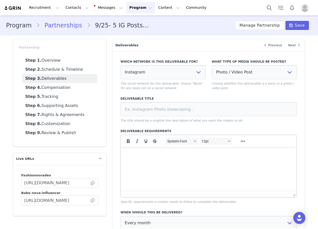
click at [204, 84] on div "Which network is this deliverable for? None YouTube Twitter Instagram Facebook …" at bounding box center [162, 74] width 91 height 37
click at [236, 73] on select "Photo / Video Post Story Text in Bio Highlight Reel" at bounding box center [254, 72] width 85 height 14
select select
click at [212, 65] on select "Photo / Video Post Story Text in Bio Highlight Reel" at bounding box center [254, 72] width 85 height 14
click at [184, 105] on input at bounding box center [208, 109] width 176 height 14
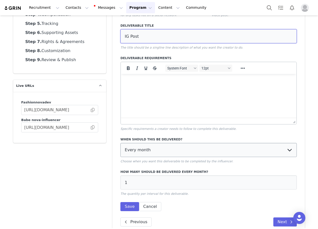
scroll to position [76, 0]
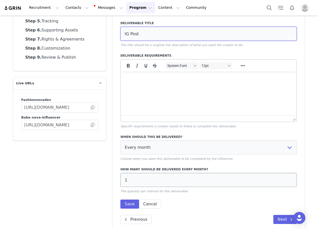
type input "IG Post"
click at [157, 184] on input "1" at bounding box center [208, 180] width 176 height 14
type input "5"
click at [129, 202] on button "Save" at bounding box center [129, 204] width 18 height 9
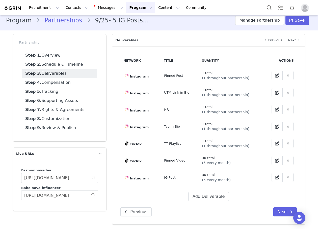
scroll to position [5, 0]
click at [296, 20] on span "Save" at bounding box center [299, 20] width 10 height 6
click at [205, 194] on button "Add Deliverable" at bounding box center [208, 196] width 41 height 9
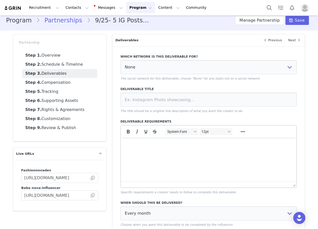
scroll to position [0, 0]
click at [185, 71] on select "None YouTube Twitter Instagram Facebook Twitch TikTok Pinterest" at bounding box center [208, 67] width 176 height 14
select select "5"
click at [120, 60] on select "None YouTube Twitter Instagram Facebook Twitch TikTok Pinterest" at bounding box center [208, 67] width 176 height 14
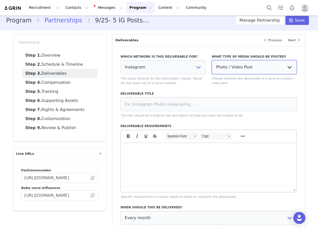
click at [234, 71] on select "Photo / Video Post Story Text in Bio Highlight Reel" at bounding box center [254, 67] width 85 height 14
select select "story"
click at [212, 60] on select "Photo / Video Post Story Text in Bio Highlight Reel" at bounding box center [254, 67] width 85 height 14
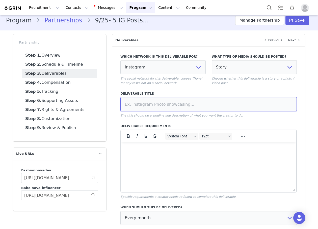
click at [201, 102] on input at bounding box center [208, 104] width 176 height 14
click at [125, 103] on input at bounding box center [208, 104] width 176 height 14
paste input "IG Story"
type input "IG Story"
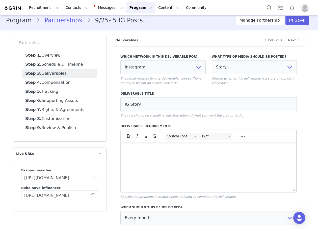
click at [176, 125] on label "Deliverable Requirements" at bounding box center [208, 126] width 176 height 5
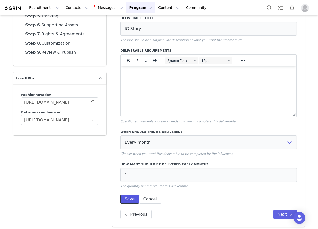
click at [125, 202] on button "Save" at bounding box center [129, 199] width 18 height 9
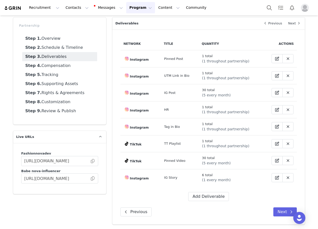
scroll to position [22, 0]
click at [217, 198] on button "Add Deliverable" at bounding box center [208, 196] width 41 height 9
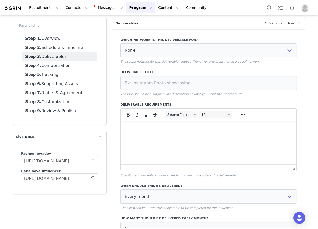
scroll to position [0, 0]
click at [156, 46] on select "None YouTube Twitter Instagram Facebook Twitch TikTok Pinterest" at bounding box center [208, 50] width 176 height 14
select select "5"
click at [120, 43] on select "None YouTube Twitter Instagram Facebook Twitch TikTok Pinterest" at bounding box center [208, 50] width 176 height 14
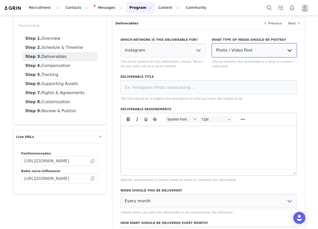
click at [236, 54] on select "Photo / Video Post Story Text in Bio Highlight Reel" at bounding box center [254, 50] width 85 height 14
select select
click at [212, 43] on select "Photo / Video Post Story Text in Bio Highlight Reel" at bounding box center [254, 50] width 85 height 14
click at [197, 96] on div "Deliverable Title The title should be a singline line description of what you w…" at bounding box center [208, 88] width 176 height 26
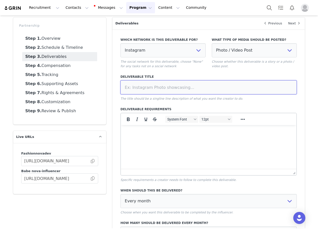
click at [197, 89] on input at bounding box center [208, 87] width 176 height 14
type input "IG Reel"
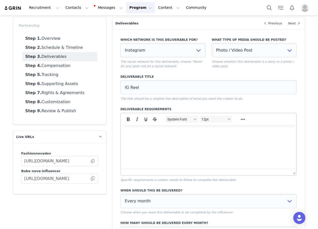
click at [220, 107] on div "Which network is this deliverable for? None YouTube Twitter Instagram Facebook …" at bounding box center [208, 149] width 176 height 228
click at [197, 103] on div "Which network is this deliverable for? None YouTube Twitter Instagram Facebook …" at bounding box center [208, 149] width 176 height 228
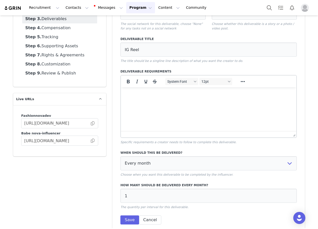
scroll to position [72, 0]
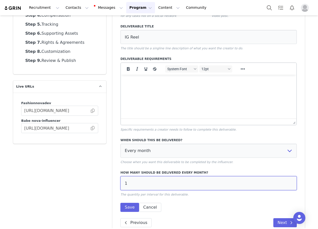
click at [133, 187] on input "1" at bounding box center [208, 183] width 176 height 14
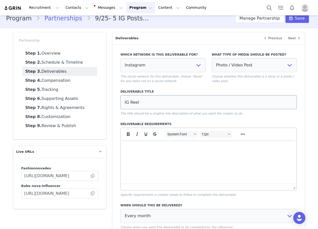
scroll to position [0, 0]
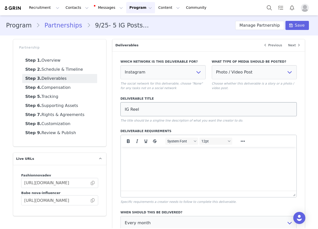
type input "5"
click at [165, 106] on input "IG Reel" at bounding box center [208, 109] width 176 height 14
type input "IG Reel (reposted to TT)"
click at [184, 128] on div "Which network is this deliverable for? None YouTube Twitter Instagram Facebook …" at bounding box center [208, 170] width 176 height 228
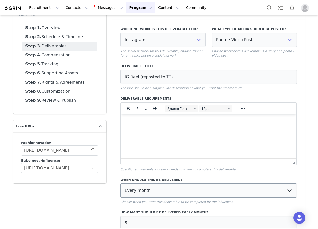
scroll to position [83, 0]
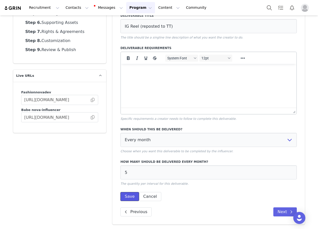
click at [123, 198] on button "Save" at bounding box center [129, 196] width 18 height 9
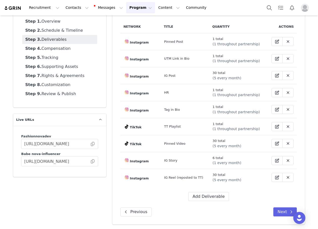
scroll to position [39, 0]
click at [275, 144] on icon at bounding box center [277, 144] width 4 height 4
select select "9"
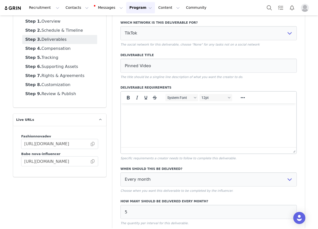
scroll to position [0, 0]
click at [150, 65] on input "Pinned Video" at bounding box center [208, 66] width 176 height 14
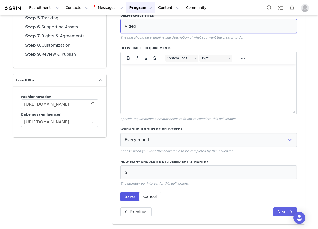
type input "Video"
click at [125, 196] on button "Save" at bounding box center [129, 196] width 18 height 9
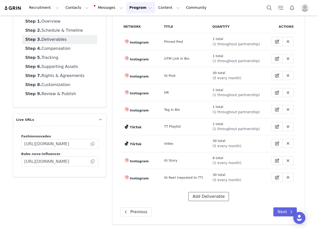
click at [205, 194] on button "Add Deliverable" at bounding box center [208, 196] width 41 height 9
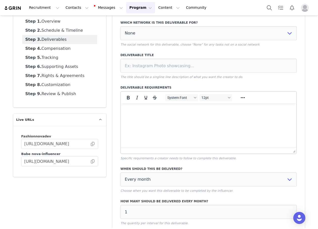
click at [180, 41] on div "Which network is this deliverable for? None YouTube Twitter Instagram Facebook …" at bounding box center [208, 33] width 176 height 26
click at [181, 34] on select "None YouTube Twitter Instagram Facebook Twitch TikTok Pinterest" at bounding box center [208, 33] width 176 height 14
select select "9"
click at [120, 26] on select "None YouTube Twitter Instagram Facebook Twitch TikTok Pinterest" at bounding box center [208, 33] width 176 height 14
click at [171, 62] on input at bounding box center [208, 66] width 176 height 14
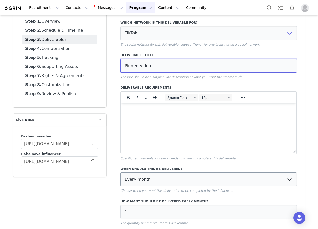
type input "Pinned Video"
click at [175, 182] on select "Every month Every other month In specific months Throughout partnership" at bounding box center [208, 180] width 176 height 14
select select "throughout"
click at [120, 173] on select "Every month Every other month In specific months Throughout partnership" at bounding box center [208, 180] width 176 height 14
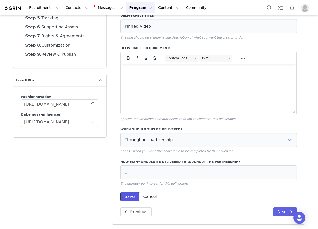
click at [129, 197] on button "Save" at bounding box center [129, 196] width 18 height 9
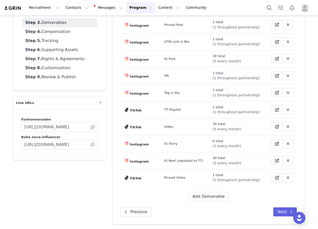
scroll to position [31, 0]
click at [195, 196] on button "Add Deliverable" at bounding box center [208, 196] width 41 height 9
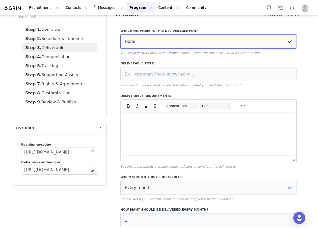
click at [166, 45] on select "None YouTube Twitter Instagram Facebook Twitch TikTok Pinterest" at bounding box center [208, 42] width 176 height 14
click at [163, 40] on select "None YouTube Twitter Instagram Facebook Twitch TikTok Pinterest" at bounding box center [208, 42] width 176 height 14
select select "5"
click at [120, 35] on select "None YouTube Twitter Instagram Facebook Twitch TikTok Pinterest" at bounding box center [208, 42] width 176 height 14
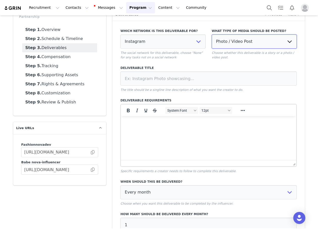
click at [216, 42] on select "Photo / Video Post Story Text in Bio Highlight Reel" at bounding box center [254, 42] width 85 height 14
select select
click at [212, 35] on select "Photo / Video Post Story Text in Bio Highlight Reel" at bounding box center [254, 42] width 85 height 14
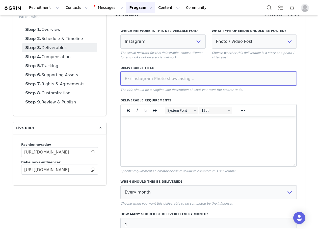
click at [198, 74] on input at bounding box center [208, 79] width 176 height 14
type input "IG Reel"
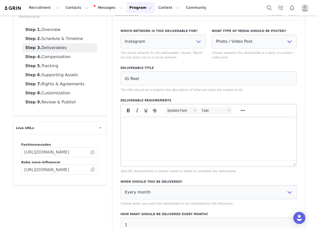
click at [186, 92] on p "The title should be a singline line description of what you want the creator to…" at bounding box center [208, 90] width 176 height 5
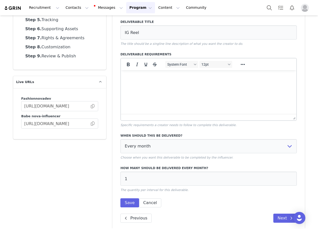
scroll to position [83, 0]
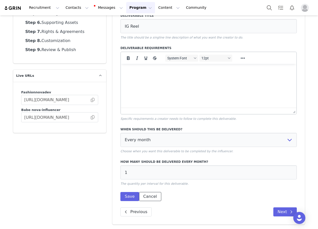
click at [151, 200] on button "Cancel" at bounding box center [150, 196] width 22 height 9
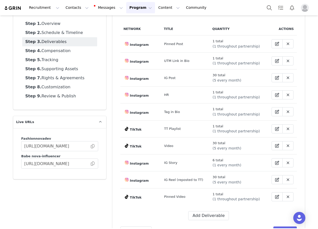
scroll to position [0, 0]
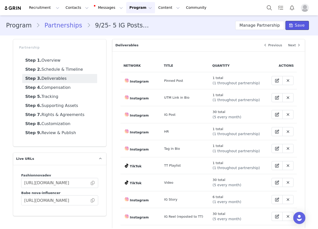
click at [291, 25] on span at bounding box center [291, 25] width 6 height 6
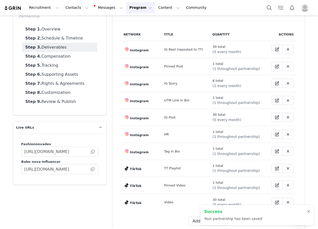
scroll to position [56, 0]
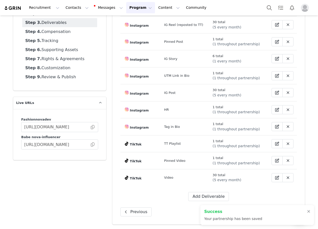
click at [308, 209] on div "Success Your partnership has been saved" at bounding box center [256, 215] width 113 height 20
click at [308, 210] on div at bounding box center [308, 212] width 3 height 4
click at [278, 210] on button "Next" at bounding box center [284, 212] width 23 height 9
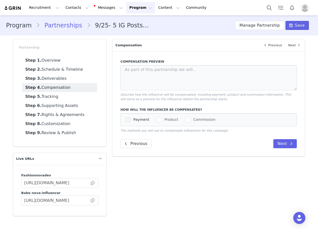
click at [126, 120] on span "checkbox-group" at bounding box center [128, 119] width 5 height 5
click at [131, 117] on input "Payment" at bounding box center [131, 117] width 0 height 0
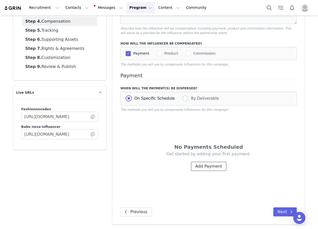
click at [205, 168] on button "Add Payment" at bounding box center [208, 166] width 35 height 9
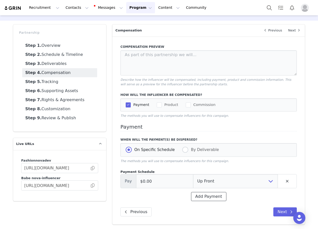
click at [212, 192] on button "Add Payment" at bounding box center [208, 196] width 35 height 9
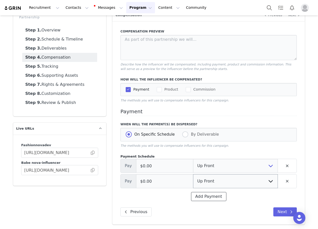
click at [213, 194] on button "Add Payment" at bounding box center [208, 196] width 35 height 9
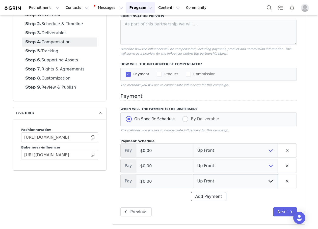
click at [213, 194] on button "Add Payment" at bounding box center [208, 196] width 35 height 9
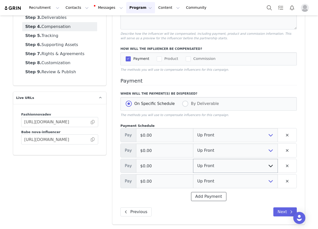
click at [213, 193] on button "Add Payment" at bounding box center [208, 196] width 35 height 9
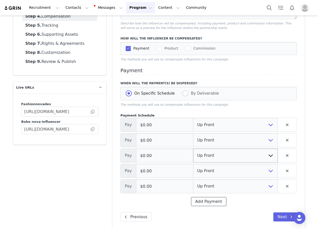
scroll to position [77, 0]
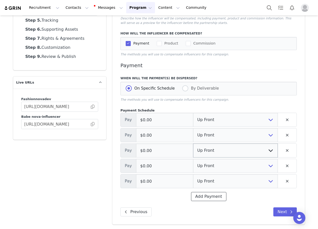
click at [213, 193] on button "Add Payment" at bounding box center [208, 196] width 35 height 9
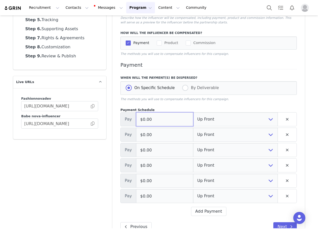
click at [170, 122] on input "$0.00" at bounding box center [164, 119] width 57 height 14
paste input "6,30"
type input "$6,300.00"
click at [166, 134] on input "$0.00" at bounding box center [164, 135] width 57 height 14
paste input "6,30"
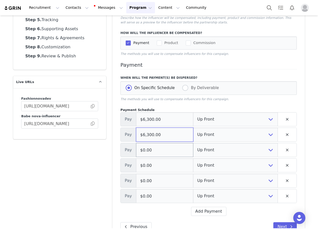
type input "$6,300.00"
click at [164, 150] on input "$0.00" at bounding box center [164, 150] width 57 height 14
paste input "6,30"
drag, startPoint x: 171, startPoint y: 157, endPoint x: 169, endPoint y: 163, distance: 5.9
click at [170, 163] on div "Payment Schedule Pay $6,300.00 Up Front Month 1 Month 2 Month 3 Month 4 Month 5…" at bounding box center [208, 162] width 176 height 109
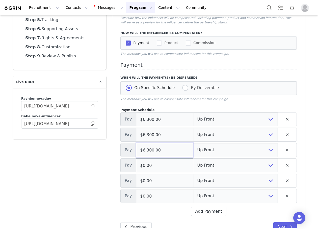
type input "$6,300.00"
click at [169, 164] on input "$0.00" at bounding box center [164, 166] width 57 height 14
paste input "6,30"
type input "$6,300.00"
click at [147, 181] on input "$0.00" at bounding box center [164, 181] width 57 height 14
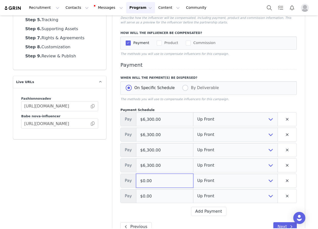
paste input "6,30"
type input "$6,300.00"
click at [154, 199] on input "$0.00" at bounding box center [164, 196] width 57 height 14
paste input "6,30"
type input "$6,300.00"
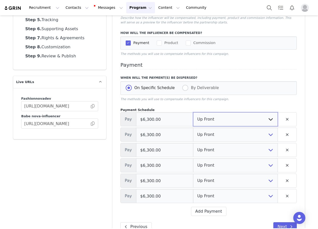
click at [199, 124] on select "Up Front Month 1 Month 2 Month 3 Month 4 Month 5 Month 6 Upon Completion" at bounding box center [235, 119] width 85 height 14
select select "1"
click at [193, 113] on select "Up Front Month 1 Month 2 Month 3 Month 4 Month 5 Month 6 Upon Completion" at bounding box center [235, 119] width 85 height 14
click at [198, 137] on select "Up Front Month 1 Month 2 Month 3 Month 4 Month 5 Month 6 Upon Completion" at bounding box center [235, 135] width 85 height 14
select select "2"
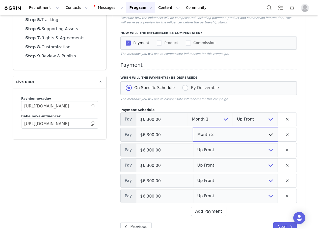
click at [193, 128] on select "Up Front Month 1 Month 2 Month 3 Month 4 Month 5 Month 6 Upon Completion" at bounding box center [235, 135] width 85 height 14
click at [203, 146] on select "Up Front Month 1 Month 2 Month 3 Month 4 Month 5 Month 6 Upon Completion" at bounding box center [235, 150] width 85 height 14
select select "3"
click at [193, 144] on select "Up Front Month 1 Month 2 Month 3 Month 4 Month 5 Month 6 Upon Completion" at bounding box center [235, 150] width 85 height 14
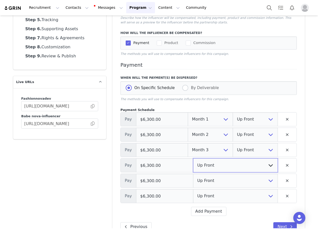
click at [206, 163] on select "Up Front Month 1 Month 2 Month 3 Month 4 Month 5 Month 6 Upon Completion" at bounding box center [235, 166] width 85 height 14
select select "4"
click at [193, 159] on select "Up Front Month 1 Month 2 Month 3 Month 4 Month 5 Month 6 Upon Completion" at bounding box center [235, 166] width 85 height 14
click at [210, 180] on select "Up Front Month 1 Month 2 Month 3 Month 4 Month 5 Month 6 Upon Completion" at bounding box center [235, 181] width 85 height 14
select select "5"
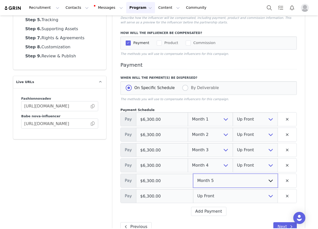
click at [193, 174] on select "Up Front Month 1 Month 2 Month 3 Month 4 Month 5 Month 6 Upon Completion" at bounding box center [235, 181] width 85 height 14
click at [208, 193] on select "Up Front Month 1 Month 2 Month 3 Month 4 Month 5 Month 6 Upon Completion" at bounding box center [235, 196] width 85 height 14
select select "6"
click at [193, 190] on select "Up Front Month 1 Month 2 Month 3 Month 4 Month 5 Month 6 Upon Completion" at bounding box center [235, 196] width 85 height 14
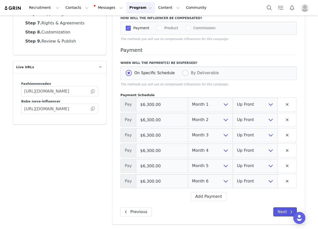
click at [279, 210] on button "Next" at bounding box center [284, 212] width 23 height 9
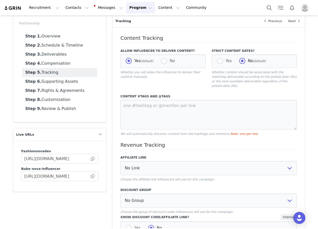
scroll to position [0, 0]
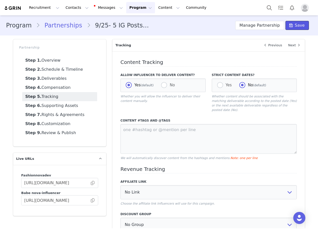
click at [291, 26] on span at bounding box center [291, 25] width 6 height 6
click at [262, 24] on button "Manage Partnership" at bounding box center [259, 25] width 49 height 9
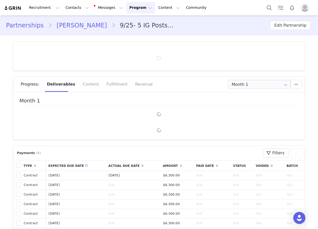
type input "+1 (United States)"
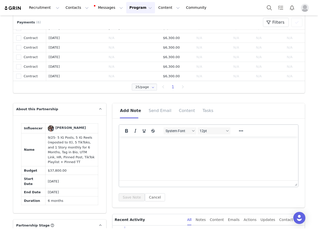
scroll to position [353, 0]
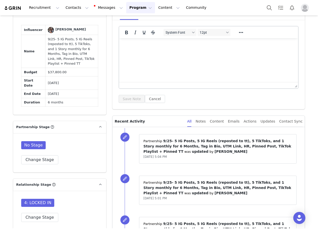
click at [37, 157] on div "No Stage Change Stage" at bounding box center [59, 152] width 93 height 39
click at [37, 156] on button "Change Stage" at bounding box center [39, 160] width 37 height 9
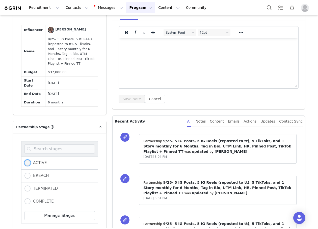
click at [32, 161] on span "ACTIVE" at bounding box center [39, 163] width 16 height 5
click at [31, 160] on input "ACTIVE" at bounding box center [27, 163] width 6 height 7
radio input "true"
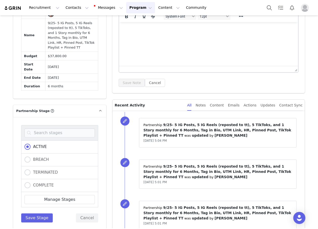
scroll to position [429, 0]
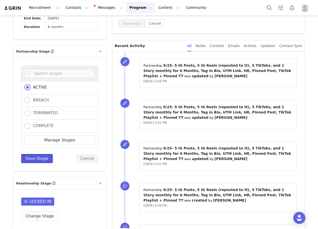
click at [33, 154] on button "Save Stage" at bounding box center [37, 158] width 32 height 9
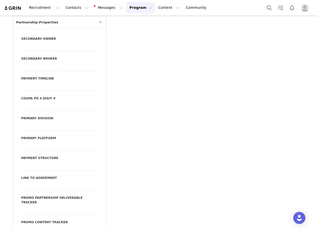
scroll to position [1840, 0]
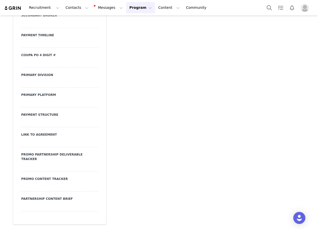
click at [29, 85] on div at bounding box center [59, 83] width 77 height 9
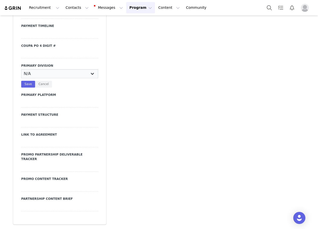
click at [29, 78] on select "N/A JRS Beauty Promo Curve Nova Men Nova Kids Nova Sport Nova Intimates Skin No…" at bounding box center [59, 73] width 77 height 9
select select "JRS"
click at [21, 78] on select "N/A JRS Beauty Promo Curve Nova Men Nova Kids Nova Sport Nova Intimates Skin No…" at bounding box center [59, 73] width 77 height 9
click at [24, 88] on button "Save" at bounding box center [28, 84] width 14 height 7
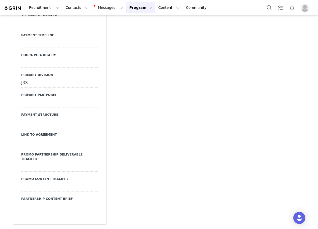
click at [21, 107] on div at bounding box center [59, 103] width 77 height 9
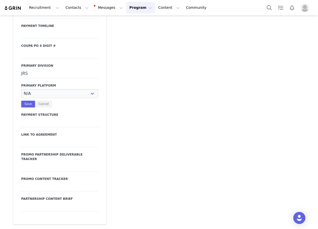
click at [21, 98] on select "N/A Instagram YouTube TikTok" at bounding box center [59, 93] width 77 height 9
select select "Instagram"
click at [21, 98] on select "N/A Instagram YouTube TikTok" at bounding box center [59, 93] width 77 height 9
click at [22, 108] on button "Save" at bounding box center [28, 104] width 14 height 7
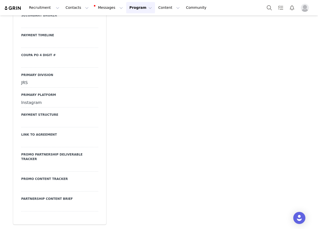
click at [28, 128] on div at bounding box center [59, 122] width 77 height 9
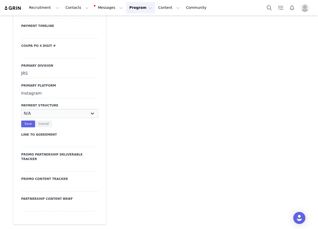
click at [28, 118] on select "N/A Monthly 50/50 Payment Per Deliverable Upfront Upon Completion Custom / Other" at bounding box center [59, 113] width 77 height 9
select select "Monthly"
click at [21, 118] on select "N/A Monthly 50/50 Payment Per Deliverable Upfront Upon Completion Custom / Other" at bounding box center [59, 113] width 77 height 9
click at [27, 128] on button "Save" at bounding box center [28, 124] width 14 height 7
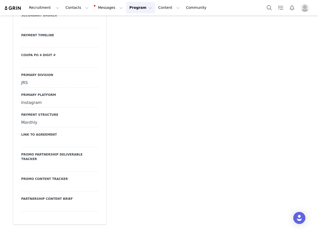
click at [47, 144] on div at bounding box center [59, 142] width 77 height 9
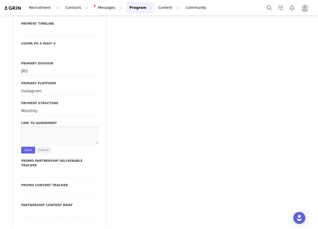
click at [47, 144] on textarea at bounding box center [59, 136] width 77 height 18
paste textarea "https://ironcladapp.com/c/621679b0ff9c731d573f2628/contracts/IC-17032/documents…"
type textarea "https://ironcladapp.com/c/621679b0ff9c731d573f2628/contracts/IC-17032/documents…"
click at [23, 154] on button "Save" at bounding box center [28, 150] width 14 height 7
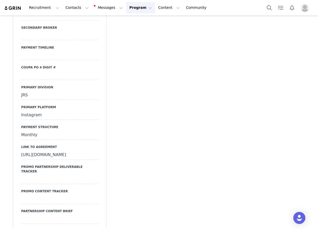
scroll to position [1764, 0]
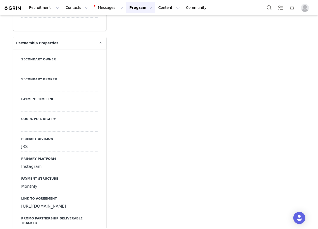
click at [36, 132] on div at bounding box center [59, 127] width 77 height 9
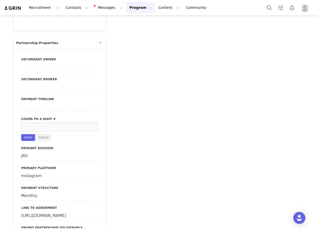
click at [36, 132] on input at bounding box center [59, 127] width 77 height 9
paste input "22970"
type input "22970"
click at [28, 141] on button "Save" at bounding box center [28, 137] width 14 height 7
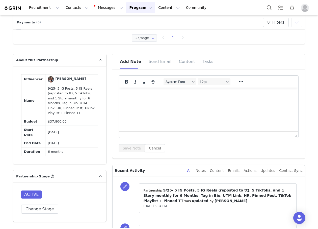
scroll to position [401, 0]
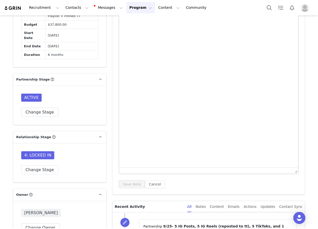
drag, startPoint x: 295, startPoint y: 40, endPoint x: 281, endPoint y: 198, distance: 159.2
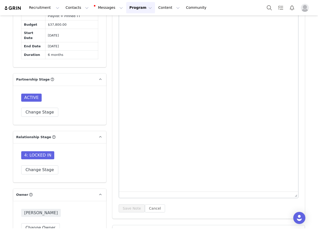
scroll to position [350, 0]
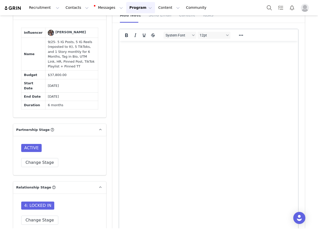
click at [166, 55] on html at bounding box center [208, 48] width 179 height 14
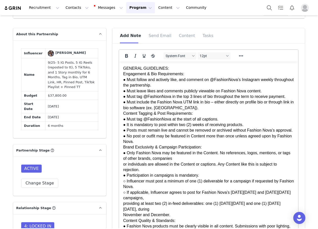
scroll to position [339, 0]
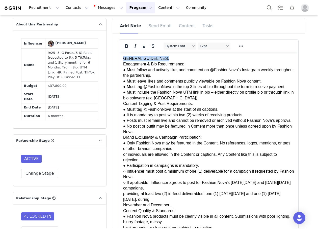
drag, startPoint x: 171, startPoint y: 56, endPoint x: 119, endPoint y: 56, distance: 52.7
click at [125, 47] on icon "Bold" at bounding box center [126, 46] width 6 height 6
click at [141, 48] on icon "Underline" at bounding box center [144, 46] width 6 height 6
drag, startPoint x: 184, startPoint y: 65, endPoint x: 119, endPoint y: 66, distance: 64.3
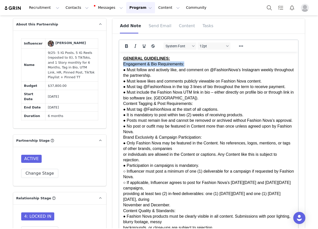
click at [127, 44] on button "Bold" at bounding box center [126, 46] width 9 height 7
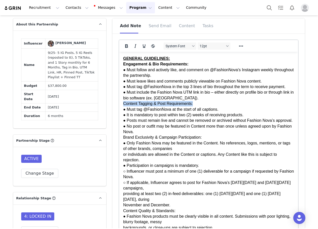
drag, startPoint x: 193, startPoint y: 104, endPoint x: 111, endPoint y: 105, distance: 81.5
click at [123, 46] on icon "Bold" at bounding box center [126, 46] width 6 height 6
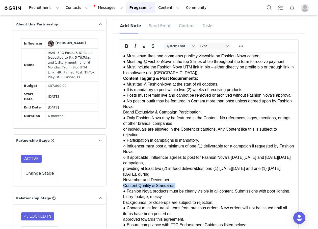
drag, startPoint x: 176, startPoint y: 192, endPoint x: 120, endPoint y: 194, distance: 55.8
click at [123, 50] on button "Bold" at bounding box center [126, 46] width 9 height 7
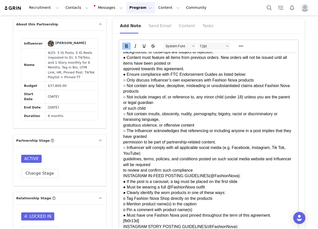
scroll to position [176, 0]
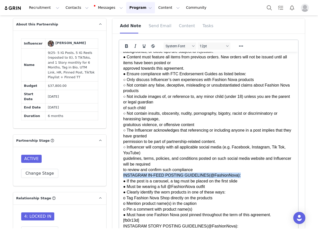
drag, startPoint x: 240, startPoint y: 183, endPoint x: 116, endPoint y: 179, distance: 123.4
click at [119, 179] on html "GENERAL GUIDELINES: Engagement & Bio Requirements: ● Must follow and actively l…" at bounding box center [208, 178] width 179 height 606
click at [126, 49] on icon "Bold" at bounding box center [126, 46] width 6 height 6
click at [143, 48] on icon "Underline" at bounding box center [144, 46] width 3 height 4
click at [178, 147] on p "GENERAL GUIDELINES: Engagement & Bio Requirements: ● Must follow and actively l…" at bounding box center [208, 178] width 171 height 598
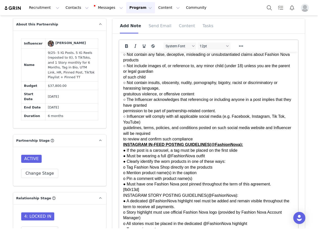
scroll to position [252, 0]
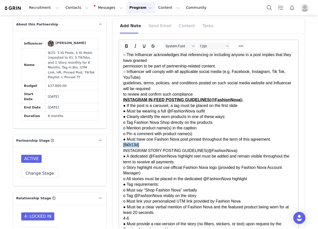
drag, startPoint x: 149, startPoint y: 151, endPoint x: 108, endPoint y: 151, distance: 40.8
click at [119, 151] on html "GENERAL GUIDELINES: Engagement & Bio Requirements: ● Must follow and actively l…" at bounding box center [208, 103] width 179 height 606
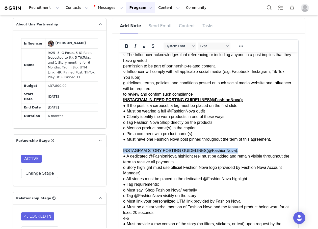
drag, startPoint x: 228, startPoint y: 157, endPoint x: 236, endPoint y: 207, distance: 50.8
click at [119, 156] on html "GENERAL GUIDELINES: Engagement & Bio Requirements: ● Must follow and actively l…" at bounding box center [208, 103] width 179 height 606
click at [125, 46] on icon "Bold" at bounding box center [126, 46] width 3 height 4
click at [141, 47] on icon "Underline" at bounding box center [144, 46] width 6 height 6
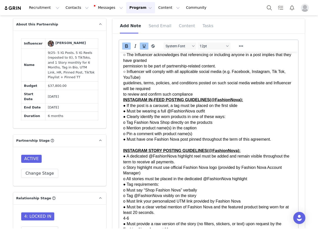
click at [195, 163] on p "GENERAL GUIDELINES: Engagement & Bio Requirements: ● Must follow and actively l…" at bounding box center [208, 103] width 171 height 598
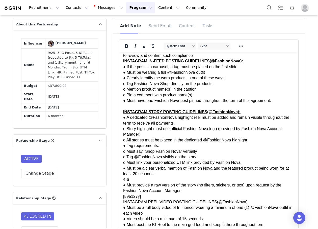
scroll to position [303, 0]
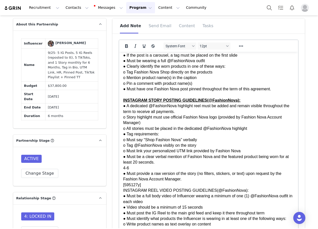
drag, startPoint x: 135, startPoint y: 174, endPoint x: 130, endPoint y: 174, distance: 5.3
click at [130, 174] on p "GENERAL GUIDELINES: Engagement & Bio Requirements: ● Must follow and actively l…" at bounding box center [208, 52] width 171 height 598
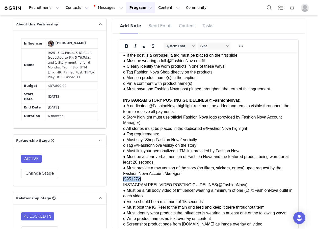
drag, startPoint x: 142, startPoint y: 186, endPoint x: 122, endPoint y: 186, distance: 19.9
click at [122, 186] on html "GENERAL GUIDELINES: Engagement & Bio Requirements: ● Must follow and actively l…" at bounding box center [208, 49] width 179 height 601
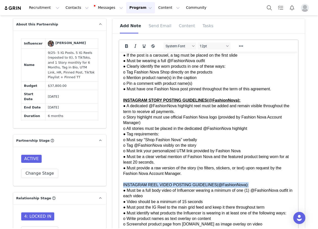
drag, startPoint x: 240, startPoint y: 190, endPoint x: 122, endPoint y: 191, distance: 118.3
click at [122, 191] on html "GENERAL GUIDELINES: Engagement & Bio Requirements: ● Must follow and actively l…" at bounding box center [208, 49] width 179 height 601
click at [126, 46] on icon "Bold" at bounding box center [126, 46] width 6 height 6
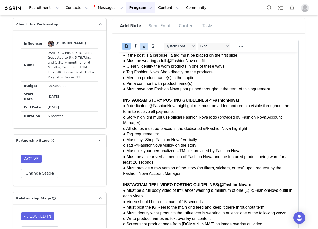
drag, startPoint x: 141, startPoint y: 47, endPoint x: 34, endPoint y: 17, distance: 111.5
click at [143, 47] on icon "Underline" at bounding box center [144, 46] width 3 height 4
click at [184, 168] on p "GENERAL GUIDELINES: Engagement & Bio Requirements: ● Must follow and actively l…" at bounding box center [208, 49] width 171 height 593
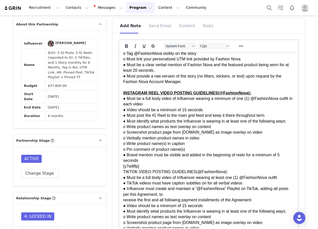
scroll to position [403, 0]
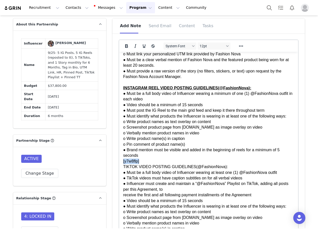
drag, startPoint x: 144, startPoint y: 164, endPoint x: 111, endPoint y: 164, distance: 32.8
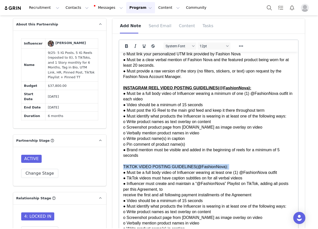
drag, startPoint x: 220, startPoint y: 170, endPoint x: 110, endPoint y: 172, distance: 109.9
drag, startPoint x: 123, startPoint y: 169, endPoint x: 223, endPoint y: 170, distance: 99.3
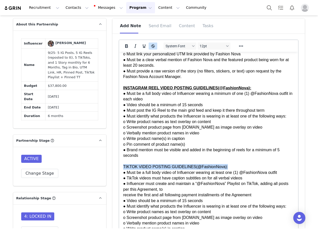
drag, startPoint x: 123, startPoint y: 45, endPoint x: 148, endPoint y: 45, distance: 24.5
click at [124, 46] on icon "Bold" at bounding box center [126, 46] width 6 height 6
drag, startPoint x: 141, startPoint y: 46, endPoint x: 26, endPoint y: 7, distance: 121.4
click at [141, 46] on icon "Underline" at bounding box center [144, 46] width 6 height 6
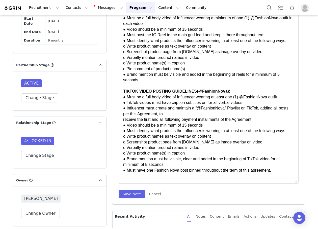
click at [134, 189] on div "System Font 12pt To open the popup, press Shift+Enter To open the popup, press …" at bounding box center [208, 81] width 180 height 234
click at [133, 196] on button "Save Note" at bounding box center [131, 194] width 26 height 8
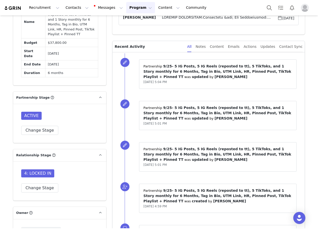
scroll to position [339, 0]
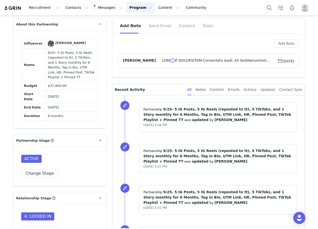
click at [159, 68] on article "Maria Martinez Sep 30, 2025" at bounding box center [208, 61] width 180 height 15
click at [158, 64] on span at bounding box center [216, 61] width 121 height 6
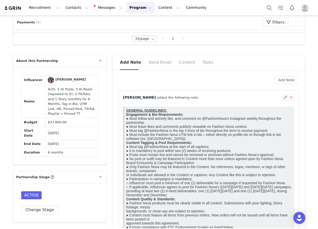
scroll to position [289, 0]
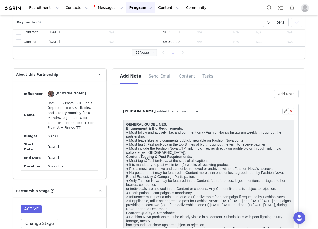
click at [168, 92] on div "Add Note" at bounding box center [208, 94] width 180 height 8
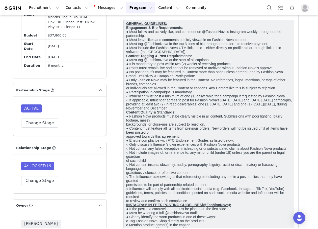
scroll to position [339, 0]
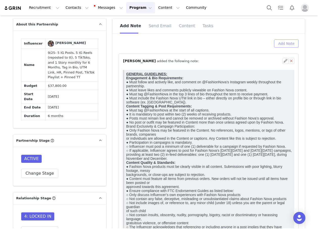
click at [284, 45] on button "Add Note" at bounding box center [286, 44] width 24 height 8
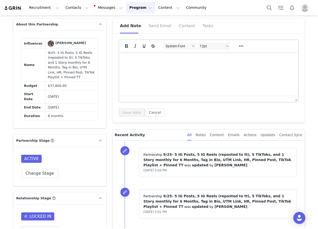
scroll to position [0, 0]
click at [159, 63] on html at bounding box center [208, 59] width 179 height 14
paste body "Rich Text Area. Press ALT-0 for help."
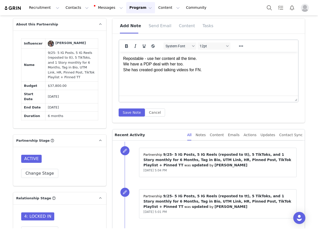
click at [124, 58] on p "Repostable - use her content all the time. We have a PDP deal with her too. She…" at bounding box center [208, 64] width 171 height 17
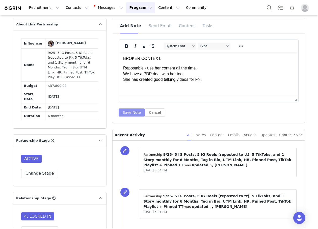
click at [131, 113] on button "Save Note" at bounding box center [131, 113] width 26 height 8
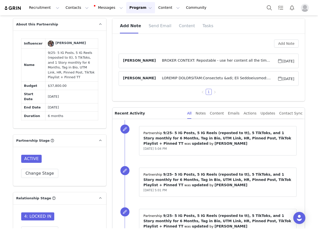
click at [158, 64] on span "BROKER CONTEXT: Repostable - use her content all the time.We have a PDP deal wi…" at bounding box center [216, 61] width 121 height 6
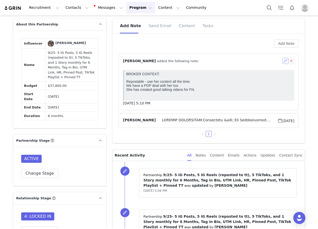
click at [284, 61] on button "button" at bounding box center [285, 61] width 6 height 6
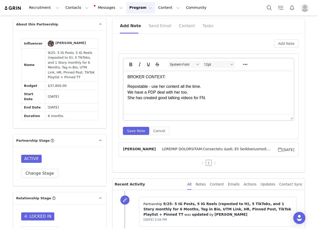
click at [223, 100] on p "Repostable - use her content all the time. We have a PDP deal with her too. She…" at bounding box center [208, 92] width 162 height 17
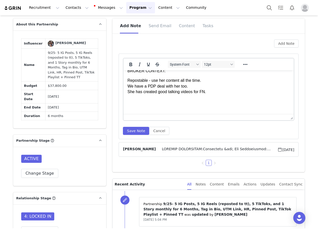
scroll to position [136, 0]
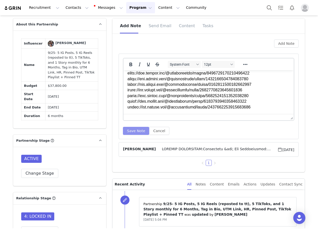
click at [124, 135] on button "Save Note" at bounding box center [136, 131] width 26 height 8
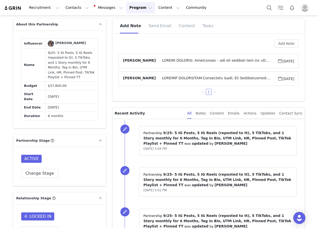
click at [182, 66] on article "Maria Martinez Sep 30, 2025" at bounding box center [208, 61] width 180 height 15
click at [186, 56] on article "Maria Martinez Sep 30, 2025" at bounding box center [208, 61] width 180 height 15
click at [186, 59] on span at bounding box center [216, 61] width 121 height 6
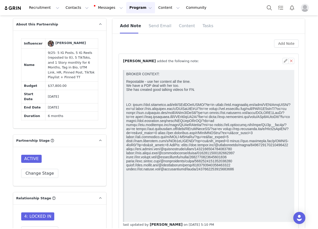
scroll to position [0, 0]
click at [278, 59] on div "⁨ Maria Martinez ⁩ added the following note:" at bounding box center [202, 60] width 159 height 5
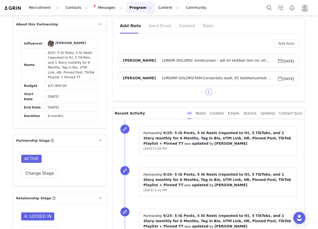
click at [279, 61] on span "Sep 30, 2025" at bounding box center [285, 61] width 17 height 6
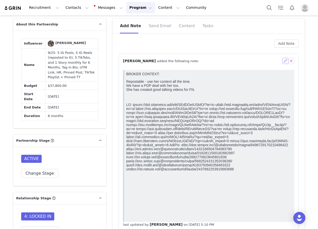
click at [282, 63] on button "button" at bounding box center [285, 61] width 6 height 6
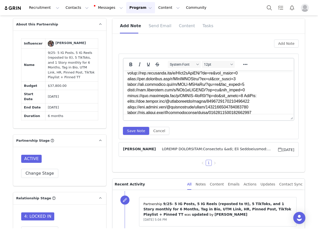
scroll to position [115, 0]
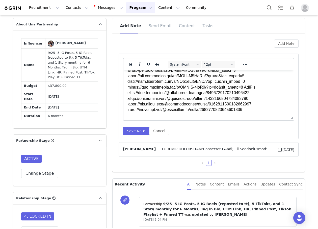
click at [251, 95] on p "Rich Text Area. Press ALT-0 for help." at bounding box center [208, 65] width 162 height 130
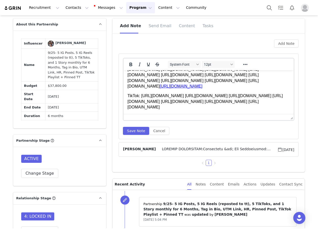
scroll to position [140, 0]
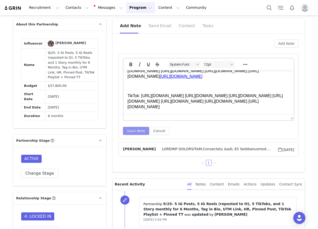
click at [135, 131] on button "Save Note" at bounding box center [136, 131] width 26 height 8
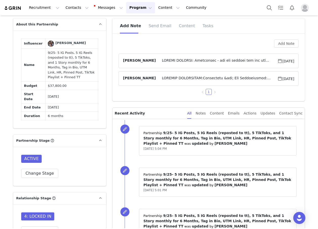
click at [205, 64] on span at bounding box center [216, 61] width 121 height 6
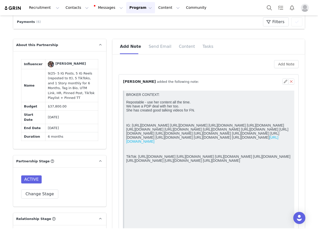
scroll to position [314, 0]
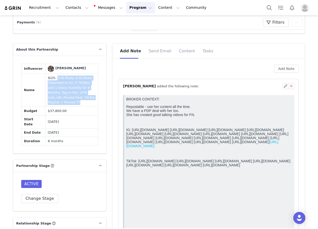
drag, startPoint x: 81, startPoint y: 100, endPoint x: 52, endPoint y: 81, distance: 34.6
click at [52, 81] on td "9/25- 5 IG Posts, 5 IG Reels (reposted to tt), 5 TikToks, and 1 Story monthly f…" at bounding box center [71, 90] width 53 height 33
copy td "5 IG Posts, 5 IG Reels (reposted to tt), 5 TikToks, and 1 Story monthly for 6 M…"
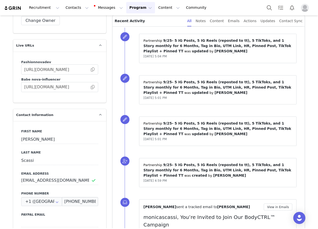
scroll to position [617, 0]
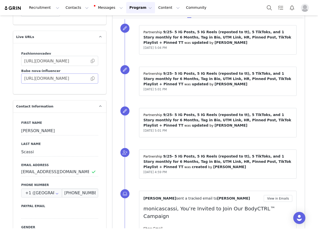
click at [91, 79] on span at bounding box center [92, 79] width 5 height 0
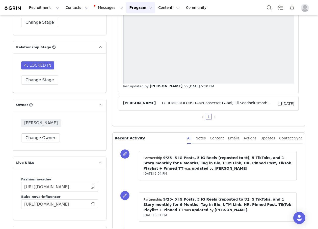
scroll to position [365, 0]
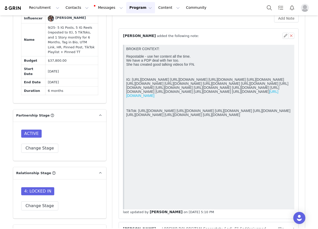
drag, startPoint x: 65, startPoint y: 73, endPoint x: 42, endPoint y: 73, distance: 22.5
click at [45, 78] on td "Apr 7, 2026" at bounding box center [71, 82] width 53 height 9
copy td "Apr 7, 2026"
drag, startPoint x: 51, startPoint y: 29, endPoint x: 65, endPoint y: 33, distance: 14.0
click at [65, 33] on td "9/25- 5 IG Posts, 5 IG Reels (reposted to tt), 5 TikToks, and 1 Story monthly f…" at bounding box center [71, 39] width 53 height 33
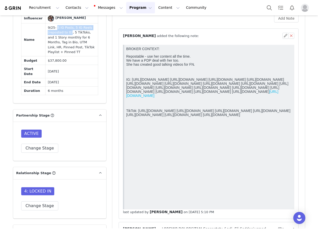
copy td "5 IG Posts, 5 IG Reels (reposted to tt)"
drag, startPoint x: 88, startPoint y: 35, endPoint x: 50, endPoint y: 38, distance: 37.5
click at [50, 38] on td "9/25- 5 IG Posts, 5 IG Reels (reposted to tt), 5 TikToks, and 1 Story monthly f…" at bounding box center [71, 39] width 53 height 33
drag, startPoint x: 40, startPoint y: 39, endPoint x: 50, endPoint y: 40, distance: 10.1
click at [50, 40] on td "9/25- 5 IG Posts, 5 IG Reels (reposted to tt), 5 TikToks, and 1 Story monthly f…" at bounding box center [71, 39] width 53 height 33
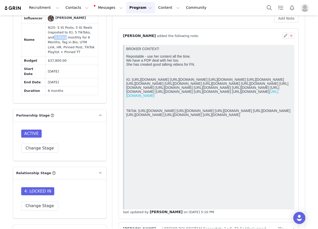
copy td "1 Story"
click at [74, 7] on button "Contacts Contacts" at bounding box center [77, 7] width 29 height 11
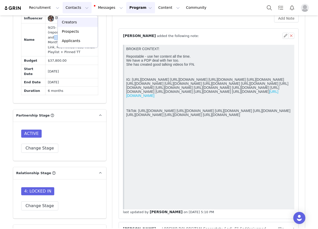
click at [80, 23] on div "Creators" at bounding box center [78, 22] width 34 height 5
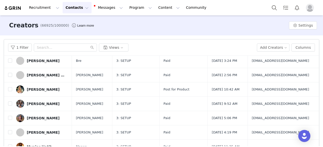
scroll to position [120, 0]
